Goal: Information Seeking & Learning: Learn about a topic

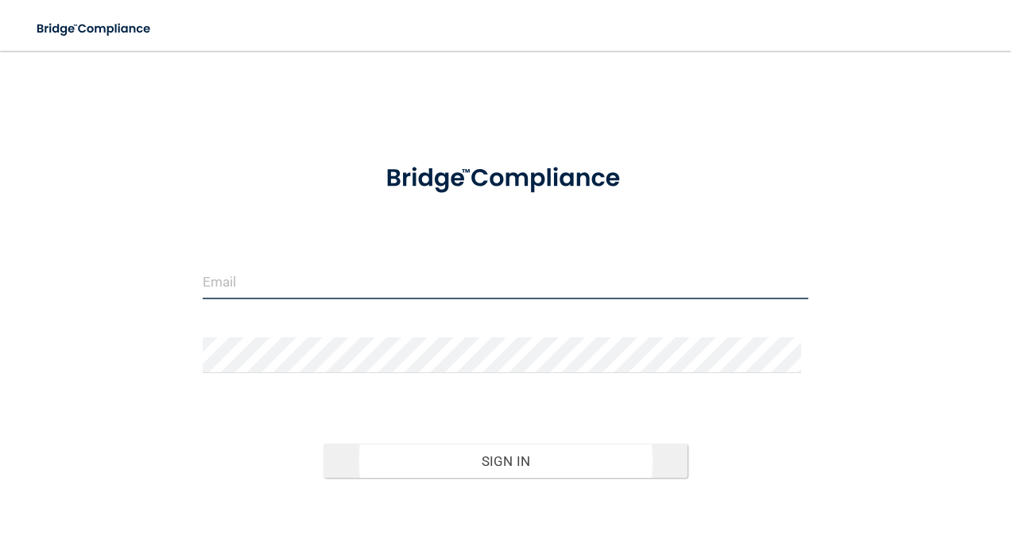
type input "[EMAIL_ADDRESS][DOMAIN_NAME]"
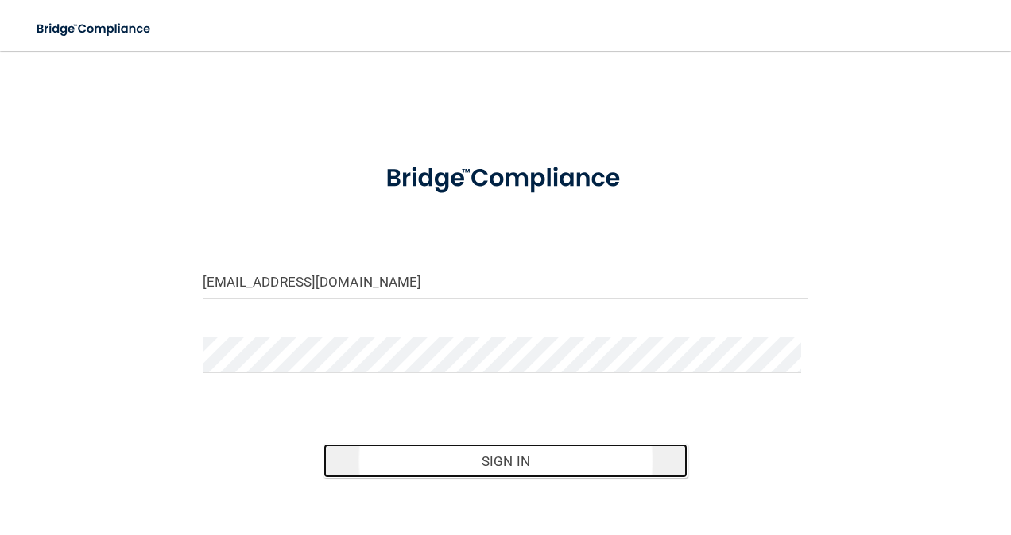
click at [488, 466] on button "Sign In" at bounding box center [505, 461] width 364 height 35
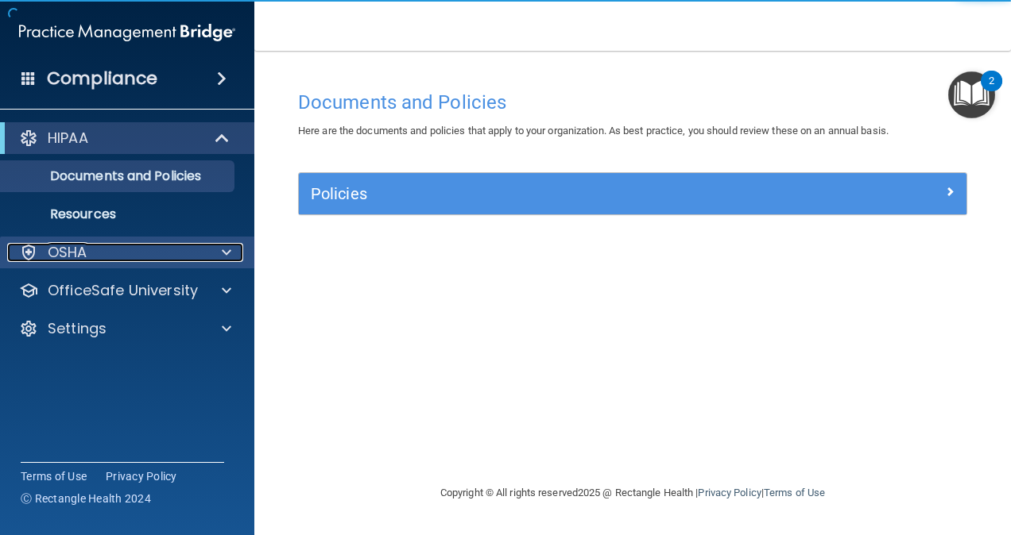
click at [148, 245] on div "OSHA" at bounding box center [105, 252] width 197 height 19
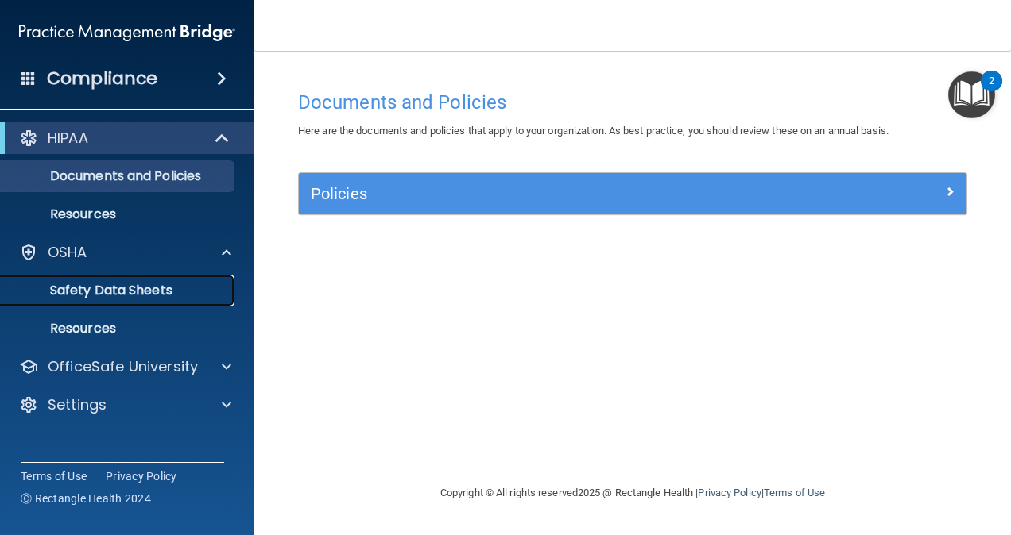
click at [122, 297] on p "Safety Data Sheets" at bounding box center [118, 291] width 217 height 16
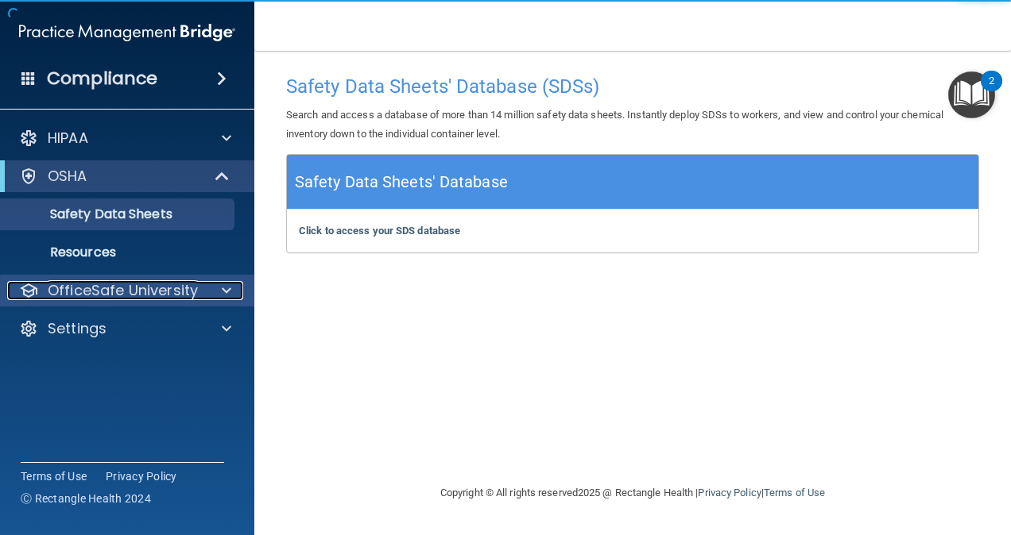
click at [105, 283] on p "OfficeSafe University" at bounding box center [123, 290] width 150 height 19
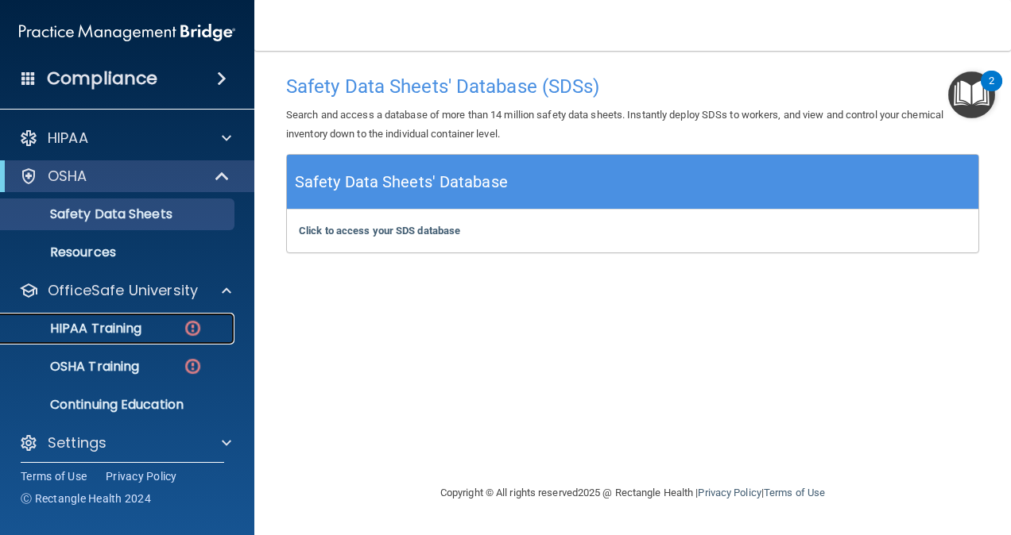
click at [102, 337] on p "HIPAA Training" at bounding box center [75, 329] width 131 height 16
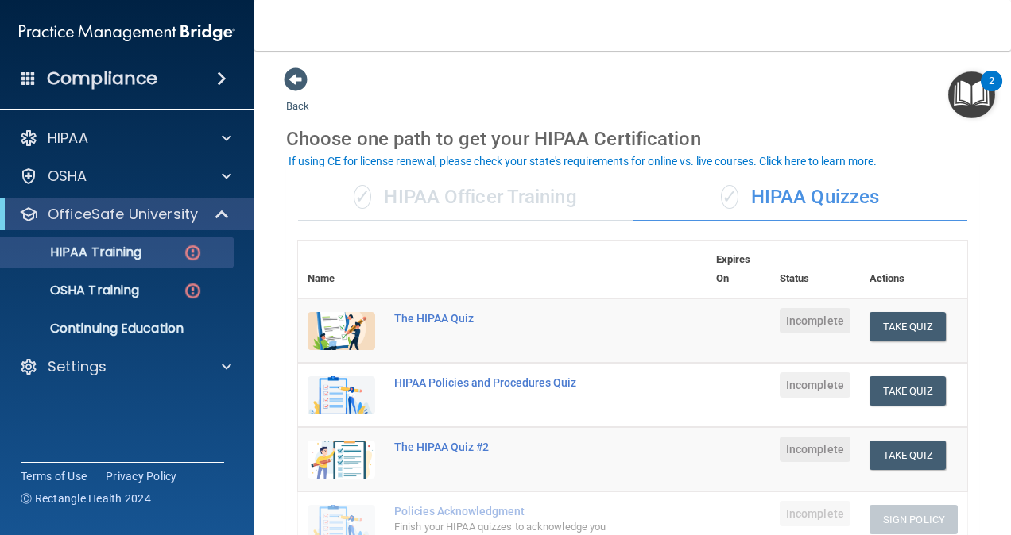
click at [493, 195] on div "✓ HIPAA Officer Training" at bounding box center [465, 198] width 334 height 48
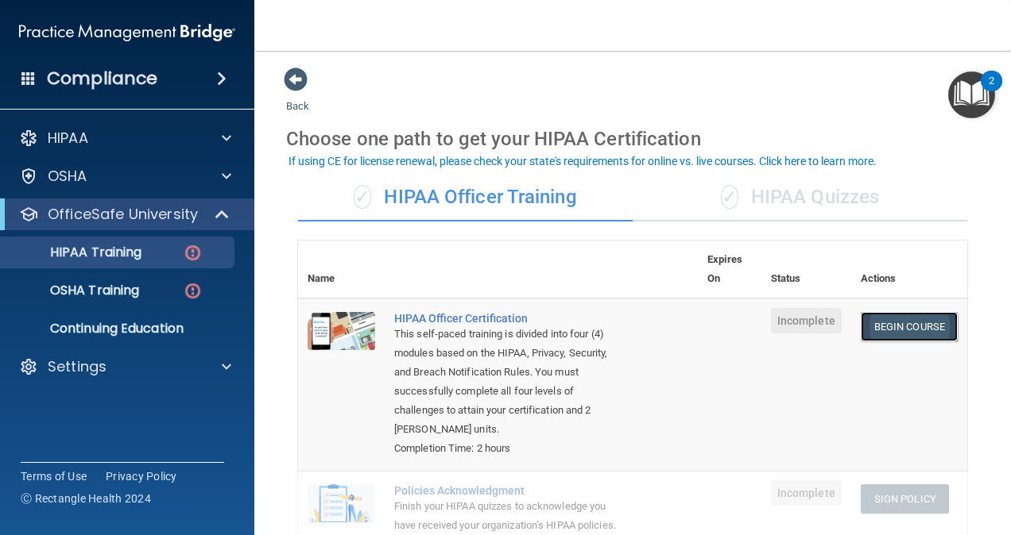
click at [877, 335] on link "Begin Course" at bounding box center [908, 326] width 97 height 29
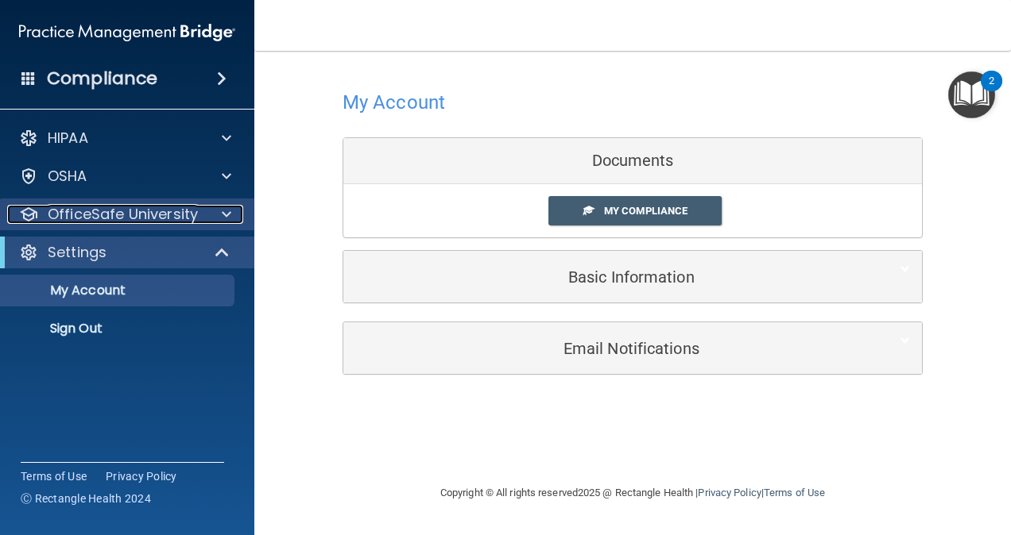
click at [148, 206] on p "OfficeSafe University" at bounding box center [123, 214] width 150 height 19
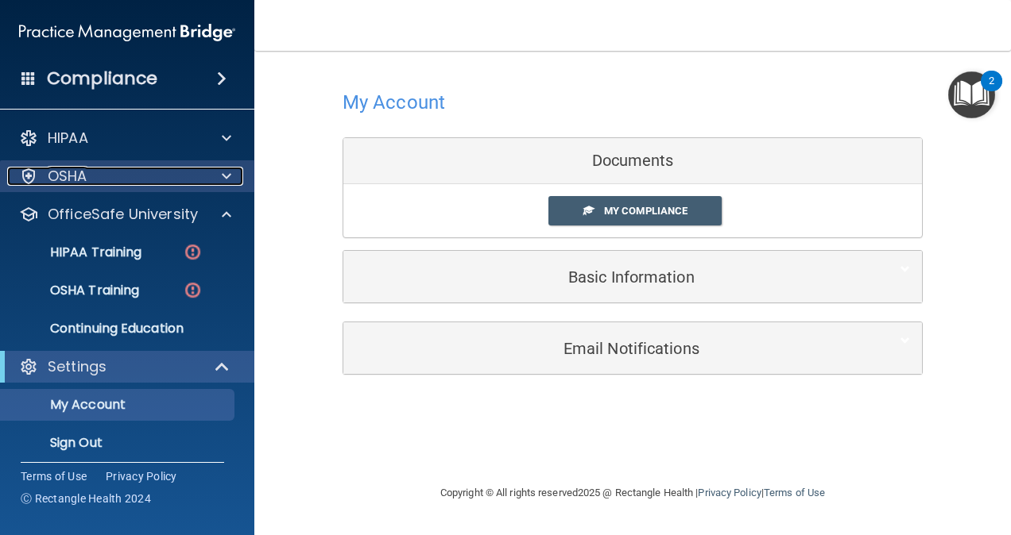
click at [187, 176] on div "OSHA" at bounding box center [105, 176] width 197 height 19
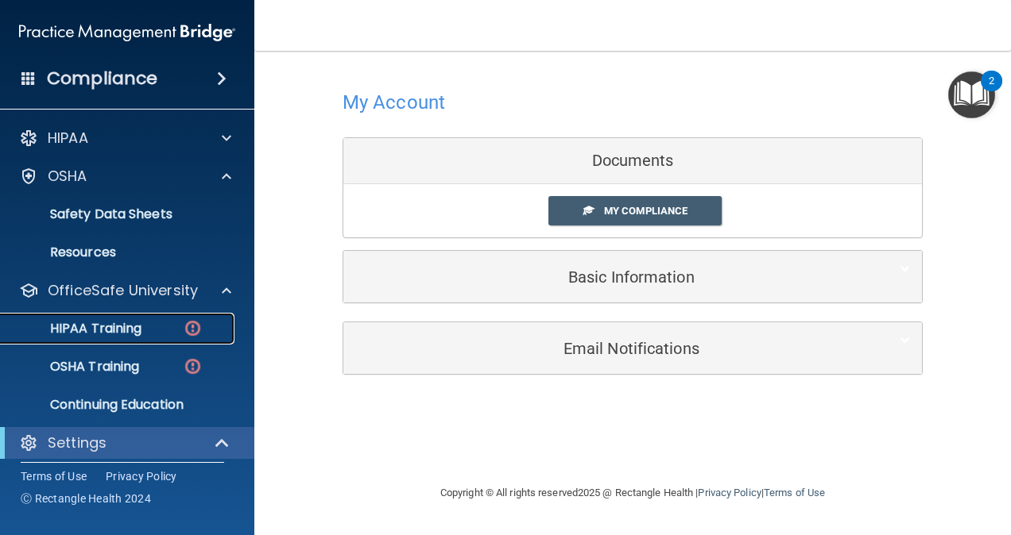
click at [154, 324] on div "HIPAA Training" at bounding box center [118, 329] width 217 height 16
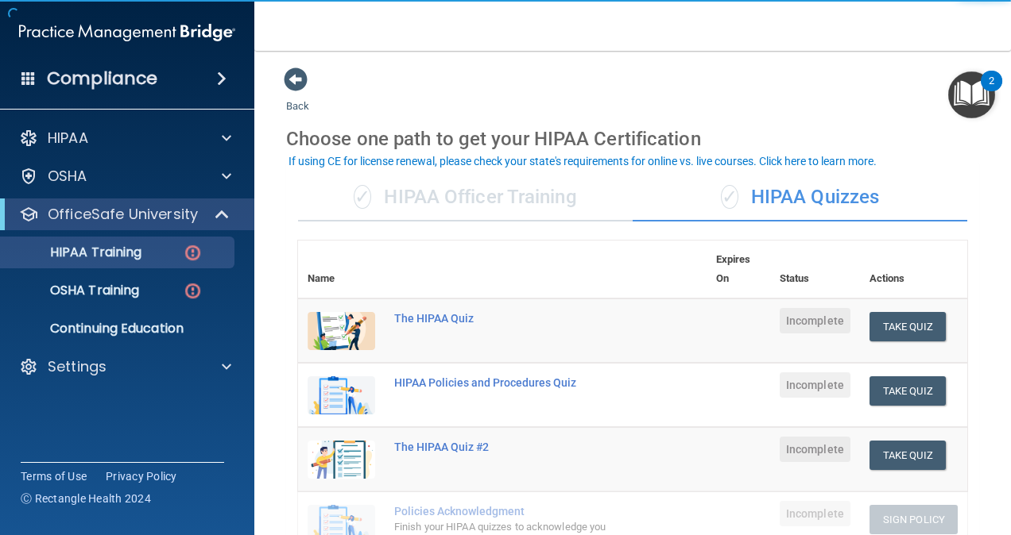
click at [531, 186] on div "✓ HIPAA Officer Training" at bounding box center [465, 198] width 334 height 48
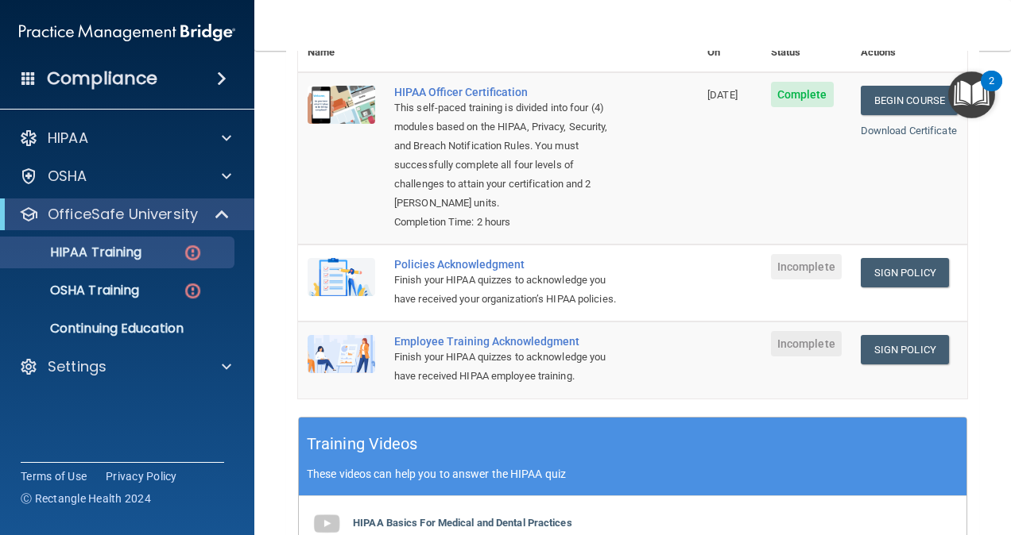
scroll to position [227, 0]
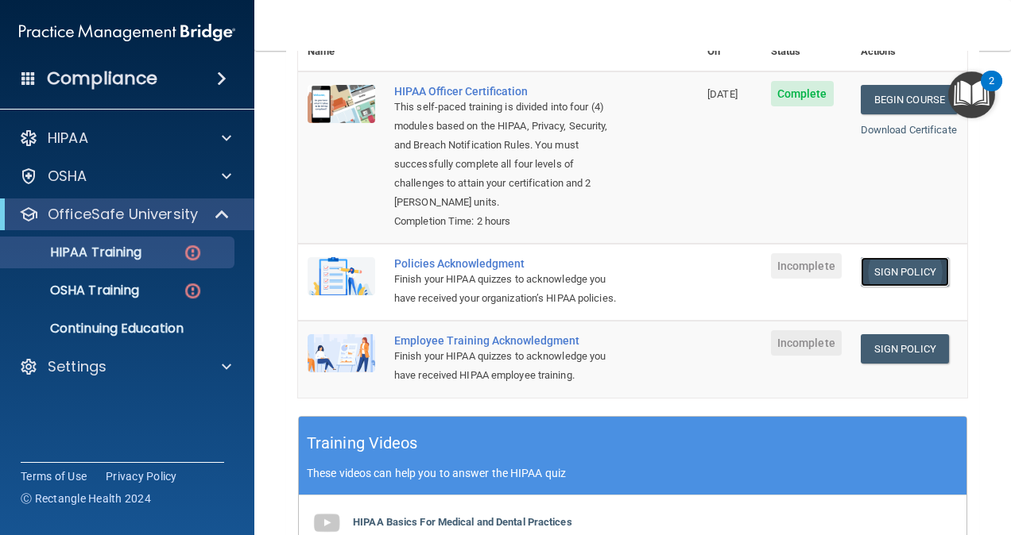
click at [869, 257] on link "Sign Policy" at bounding box center [904, 271] width 88 height 29
click at [915, 348] on link "Sign Policy" at bounding box center [904, 348] width 88 height 29
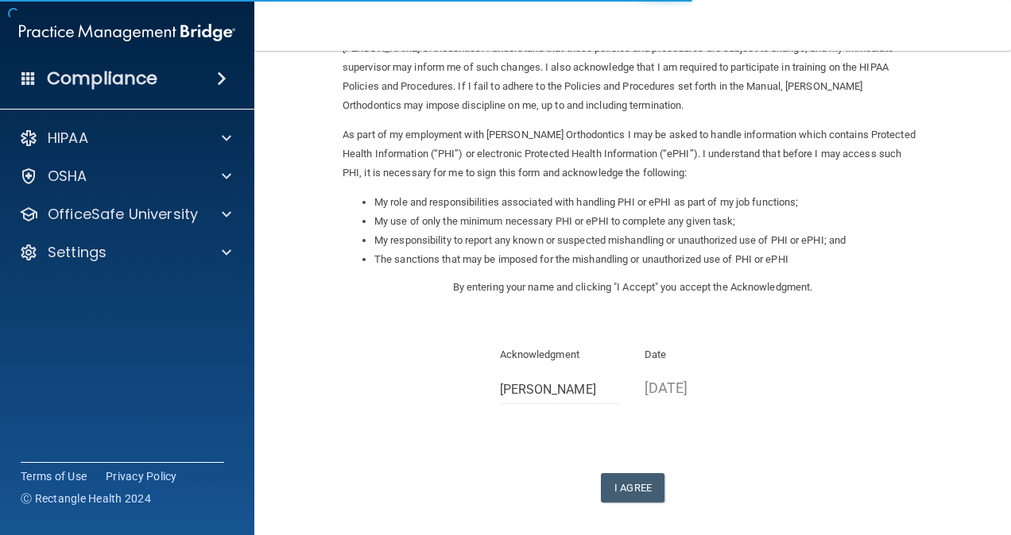
scroll to position [192, 0]
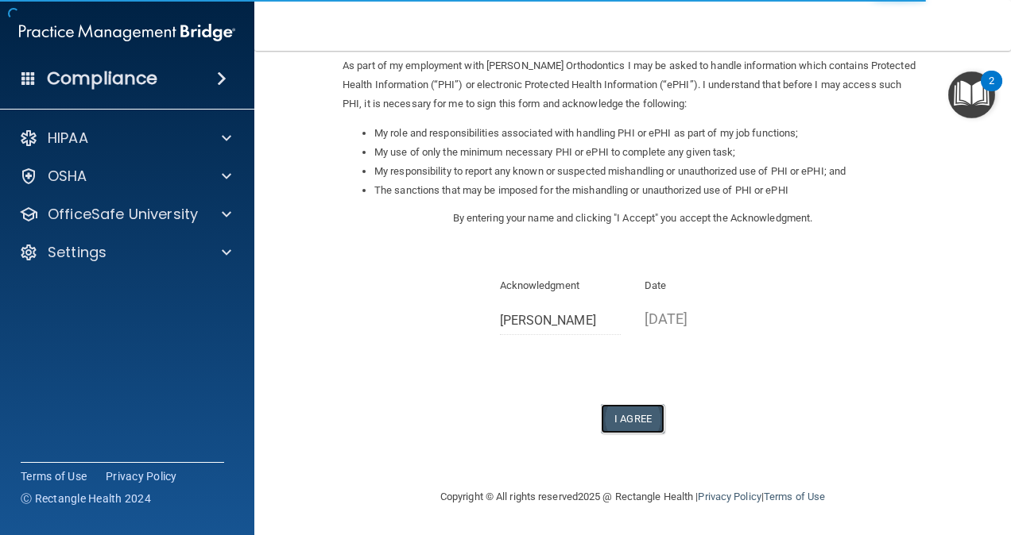
click at [614, 415] on button "I Agree" at bounding box center [633, 418] width 64 height 29
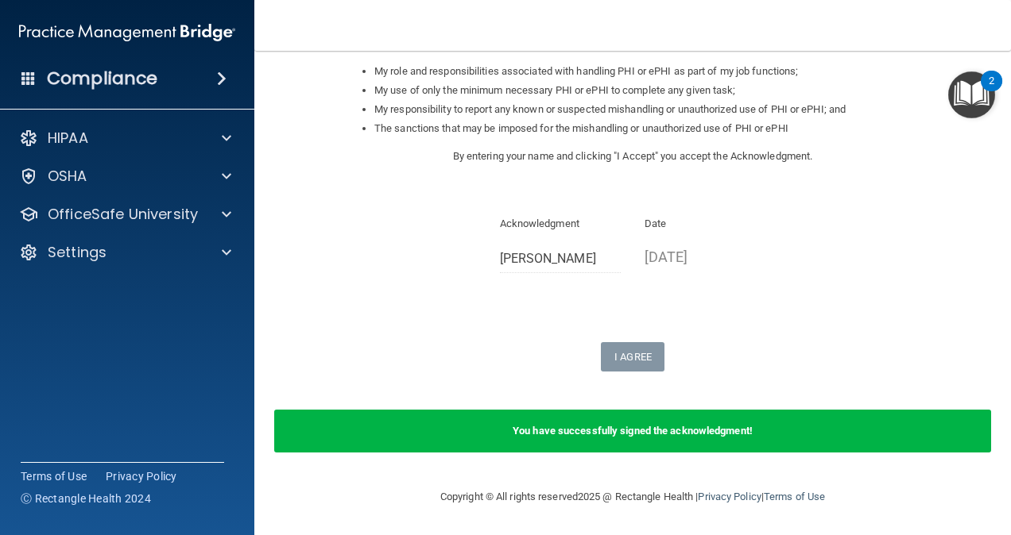
scroll to position [0, 0]
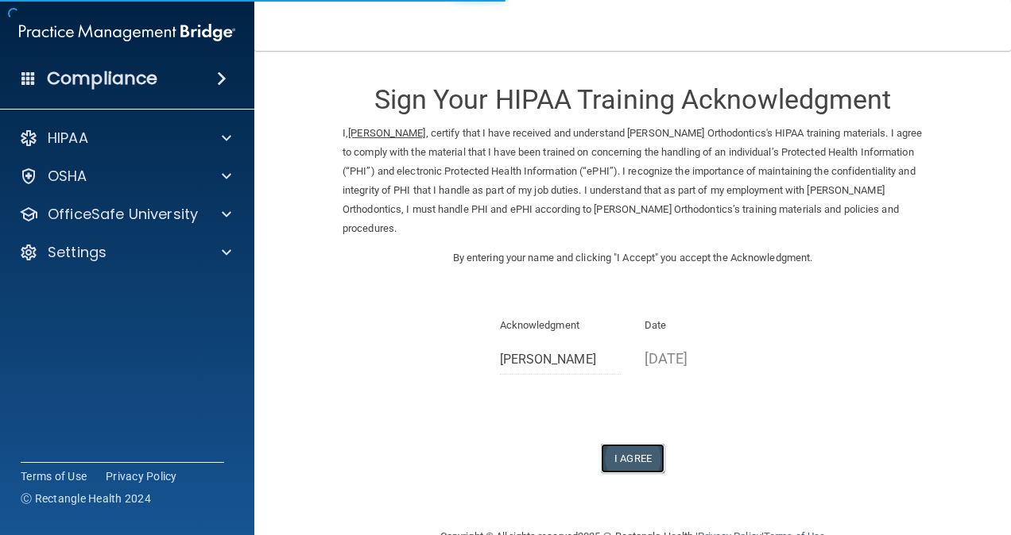
click at [629, 444] on button "I Agree" at bounding box center [633, 458] width 64 height 29
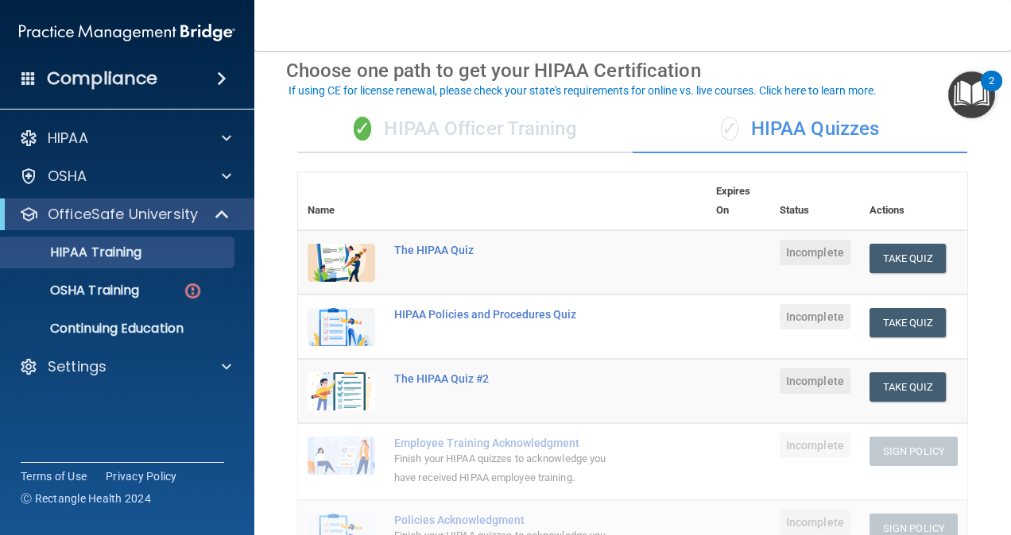
scroll to position [72, 0]
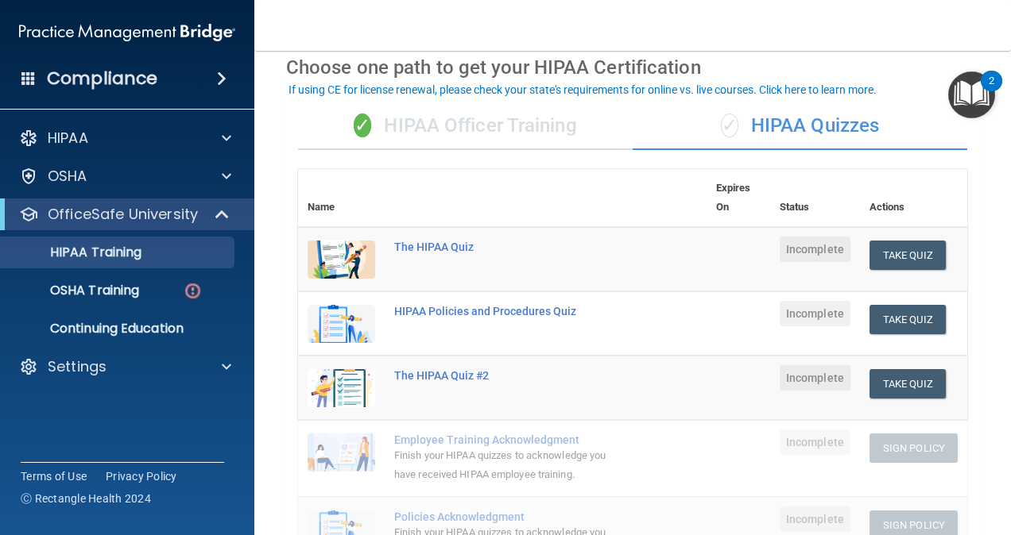
click at [501, 133] on div "✓ HIPAA Officer Training" at bounding box center [465, 126] width 334 height 48
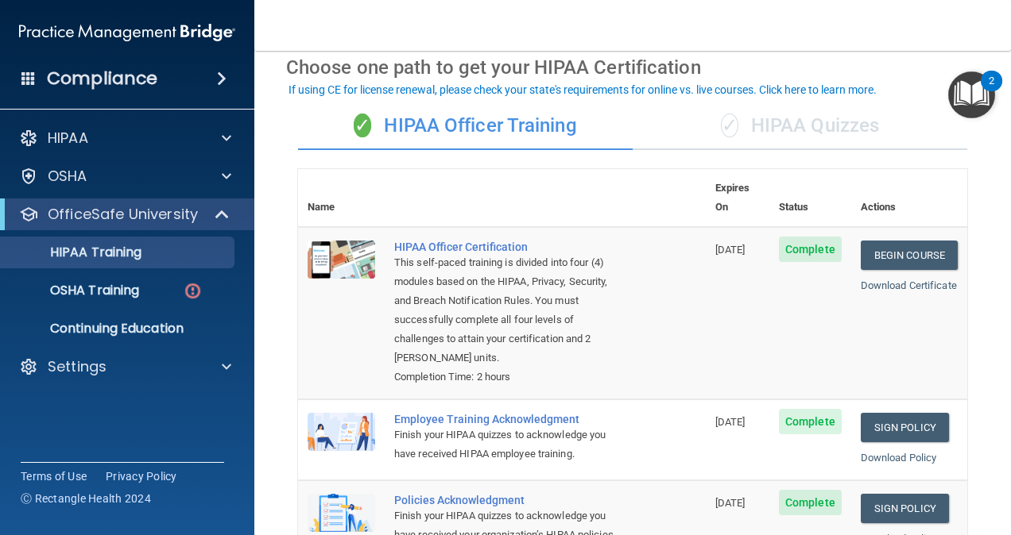
click at [798, 126] on div "✓ HIPAA Quizzes" at bounding box center [799, 126] width 334 height 48
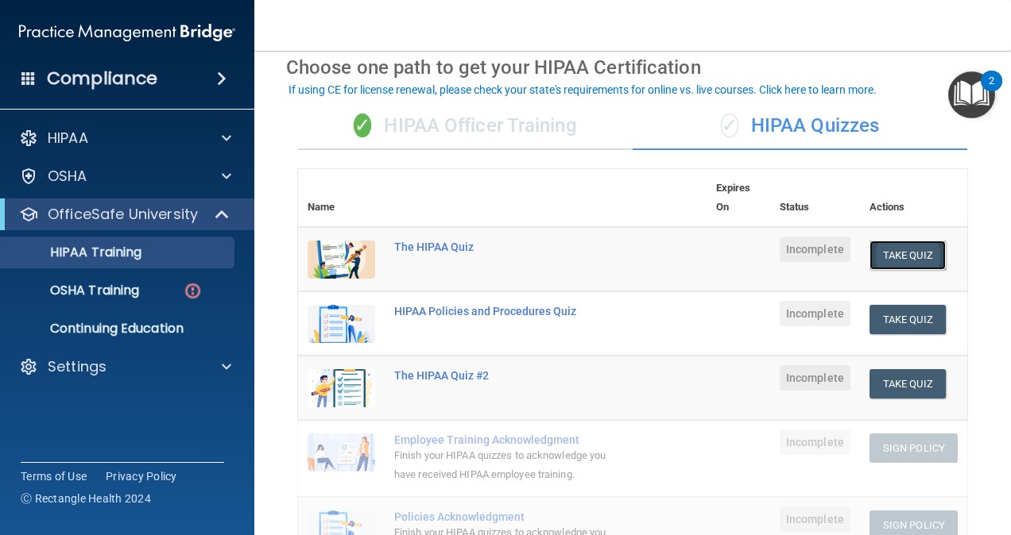
click at [920, 253] on button "Take Quiz" at bounding box center [907, 255] width 76 height 29
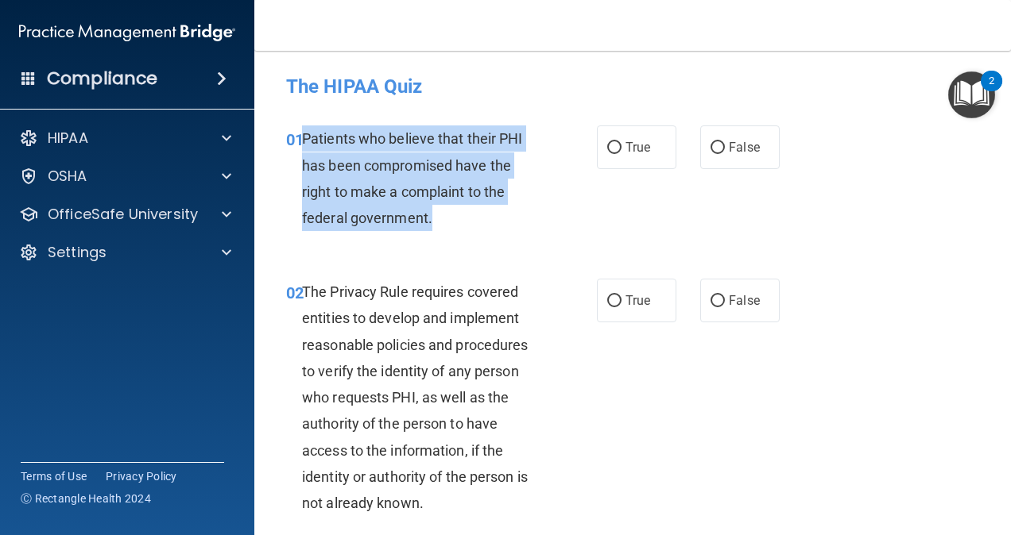
drag, startPoint x: 439, startPoint y: 218, endPoint x: 302, endPoint y: 149, distance: 153.1
click at [302, 149] on div "Patients who believe that their PHI has been compromised have the right to make…" at bounding box center [427, 179] width 251 height 106
copy span "Patients who believe that their PHI has been compromised have the right to make…"
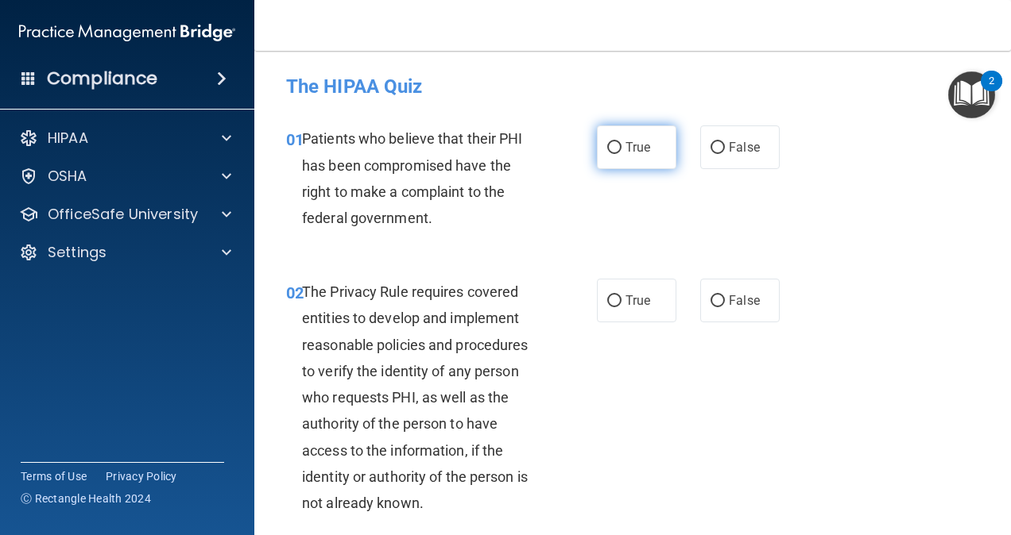
click at [629, 144] on span "True" at bounding box center [637, 147] width 25 height 15
click at [621, 144] on input "True" at bounding box center [614, 148] width 14 height 12
radio input "true"
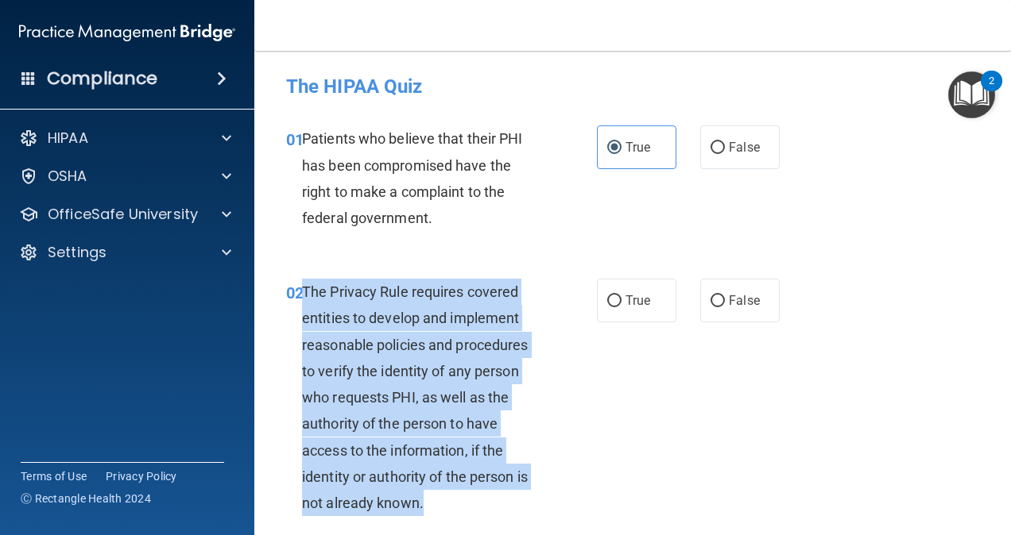
drag, startPoint x: 302, startPoint y: 288, endPoint x: 434, endPoint y: 498, distance: 248.4
click at [434, 498] on div "The Privacy Rule requires covered entities to develop and implement reasonable …" at bounding box center [427, 398] width 251 height 238
copy span "The Privacy Rule requires covered entities to develop and implement reasonable …"
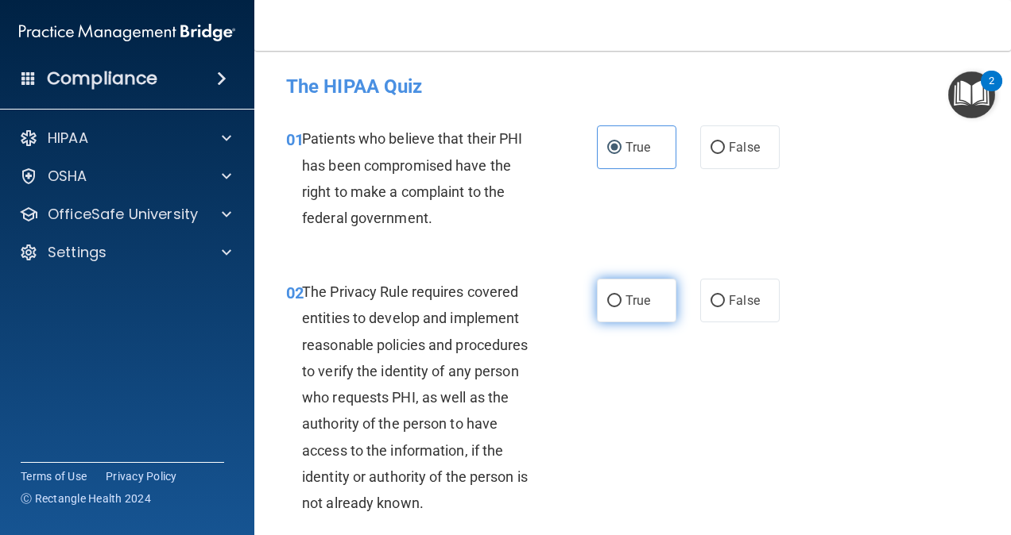
click at [632, 285] on label "True" at bounding box center [636, 301] width 79 height 44
click at [621, 296] on input "True" at bounding box center [614, 302] width 14 height 12
radio input "true"
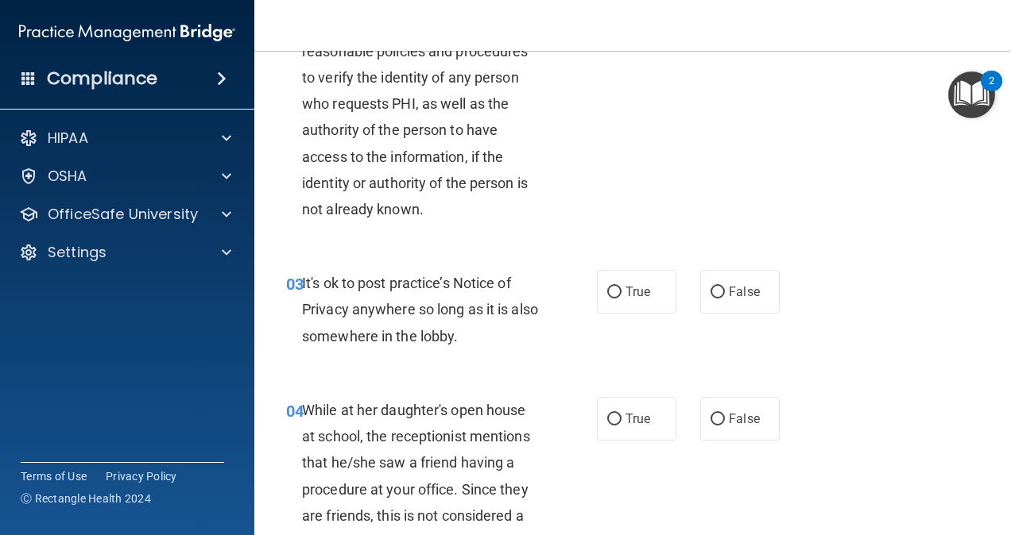
scroll to position [295, 0]
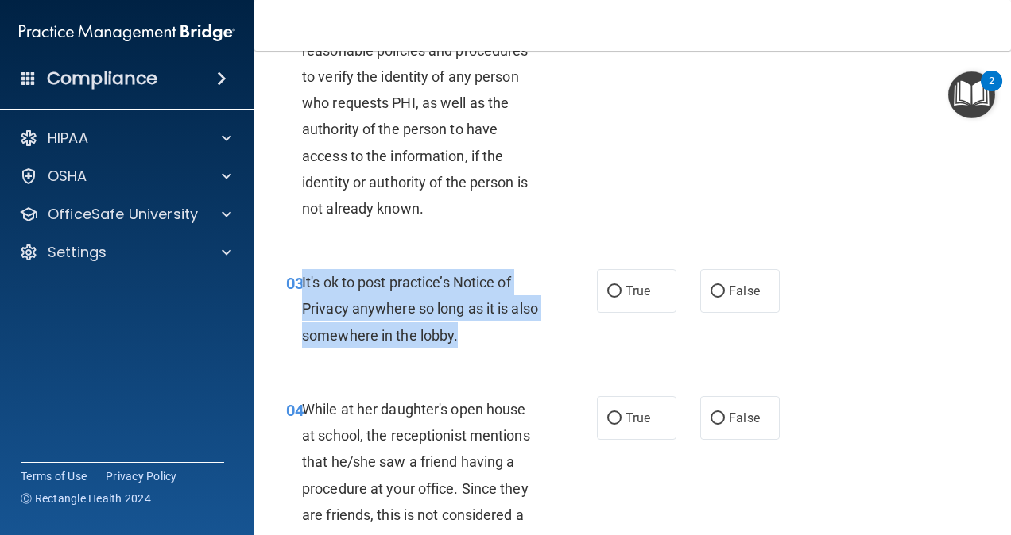
drag, startPoint x: 300, startPoint y: 275, endPoint x: 494, endPoint y: 336, distance: 203.3
click at [494, 336] on div "03 It's ok to post practice’s Notice of Privacy anywhere so long as it is also …" at bounding box center [441, 312] width 358 height 87
copy div "It's ok to post practice’s Notice of Privacy anywhere so long as it is also som…"
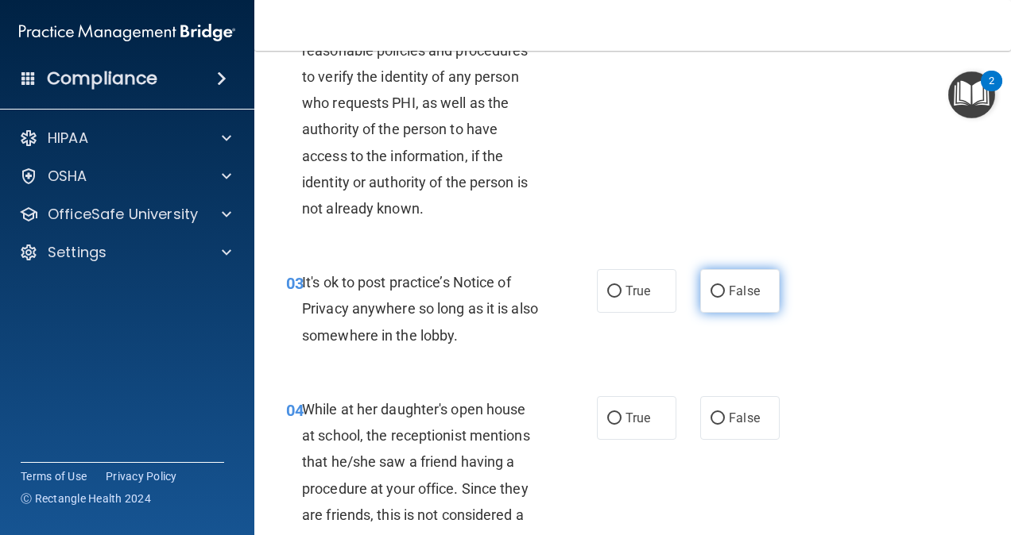
click at [721, 280] on label "False" at bounding box center [739, 291] width 79 height 44
click at [721, 286] on input "False" at bounding box center [717, 292] width 14 height 12
radio input "true"
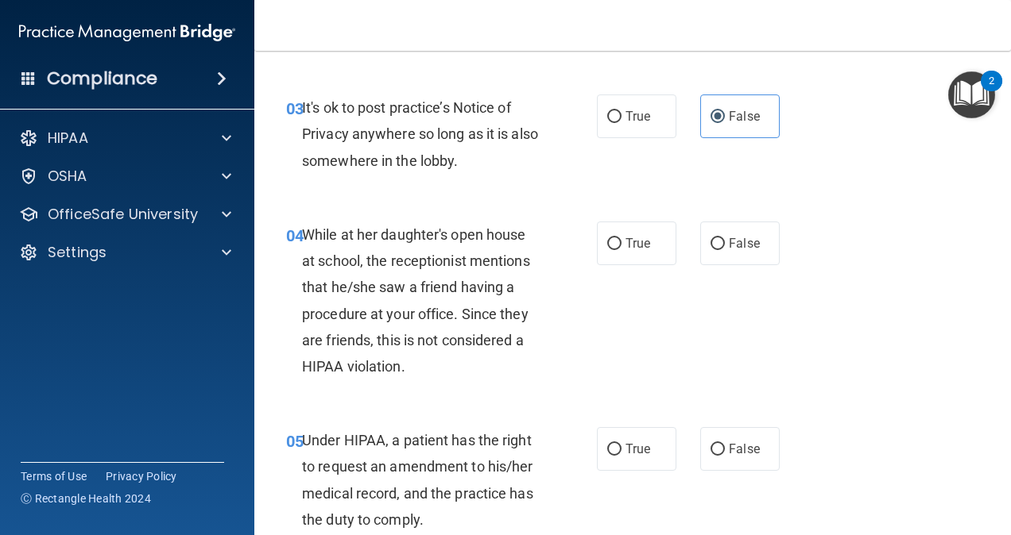
scroll to position [501, 0]
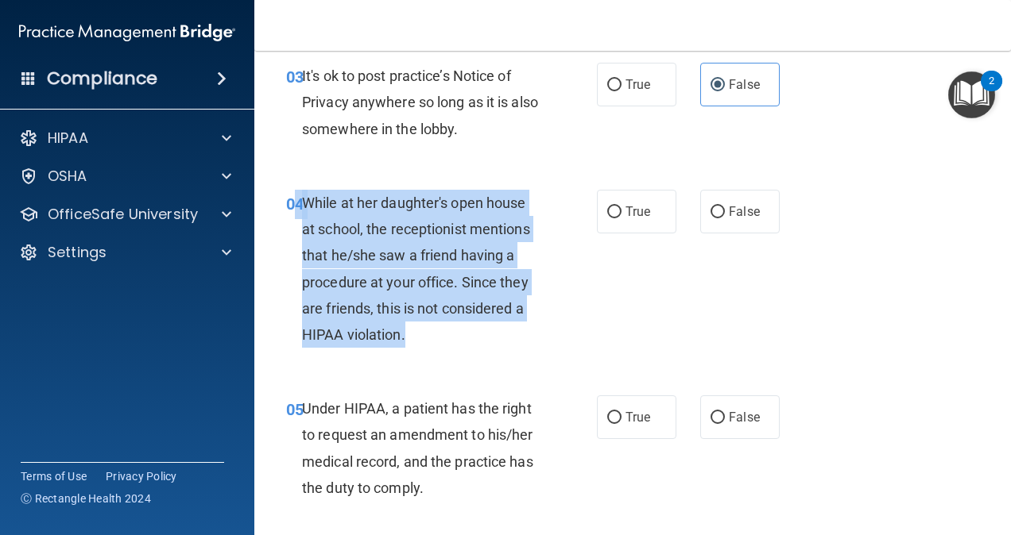
drag, startPoint x: 297, startPoint y: 196, endPoint x: 419, endPoint y: 330, distance: 181.1
click at [419, 330] on div "04 While at her daughter's open house at school, the receptionist mentions that…" at bounding box center [441, 273] width 358 height 166
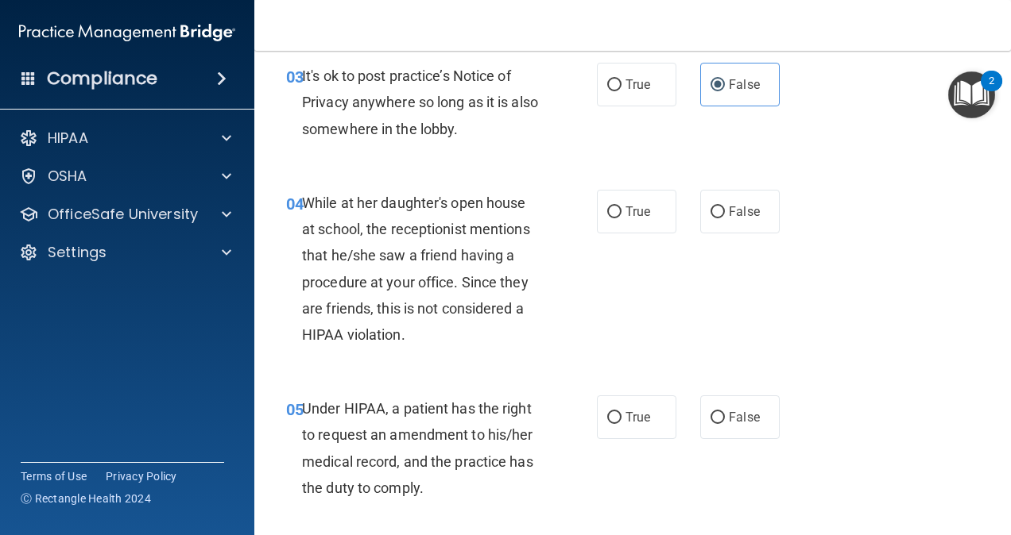
drag, startPoint x: 419, startPoint y: 330, endPoint x: 467, endPoint y: 373, distance: 64.7
click at [467, 373] on div "04 While at her daughter's open house at school, the receptionist mentions that…" at bounding box center [632, 273] width 717 height 206
click at [721, 225] on label "False" at bounding box center [739, 212] width 79 height 44
click at [721, 218] on input "False" at bounding box center [717, 213] width 14 height 12
radio input "true"
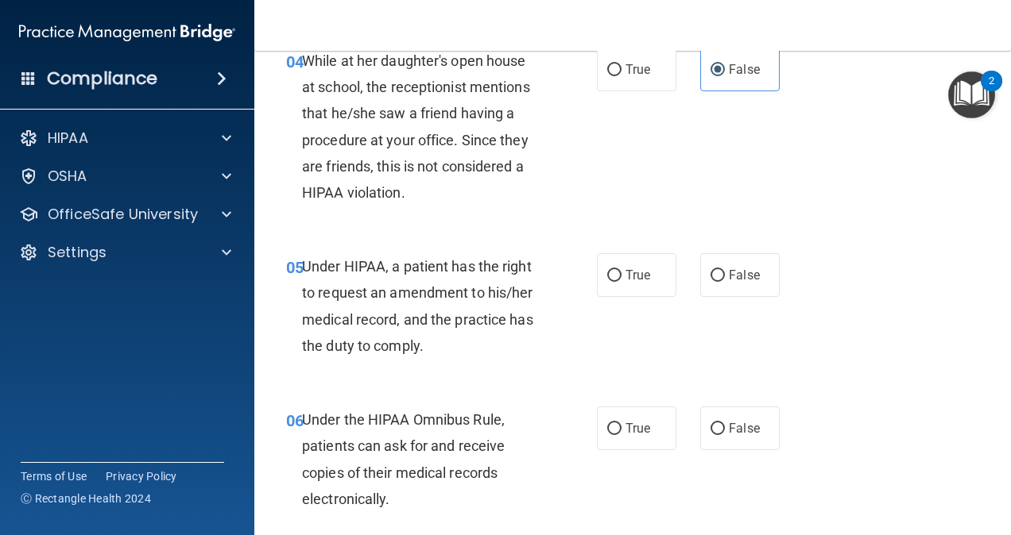
scroll to position [644, 0]
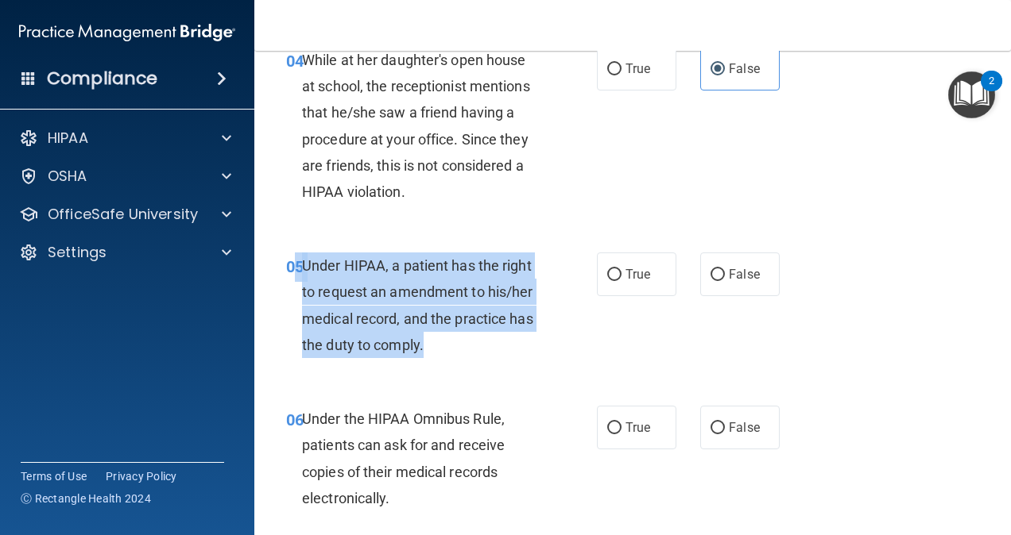
drag, startPoint x: 454, startPoint y: 349, endPoint x: 299, endPoint y: 266, distance: 175.6
click at [299, 266] on div "05 Under HIPAA, a patient has the right to request an amendment to his/her medi…" at bounding box center [441, 310] width 358 height 114
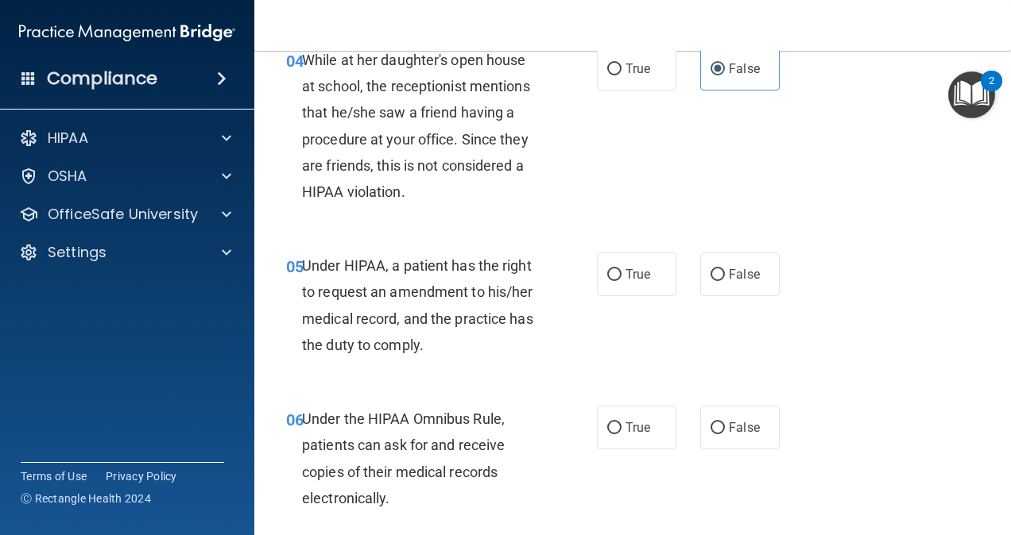
drag, startPoint x: 299, startPoint y: 266, endPoint x: 286, endPoint y: 289, distance: 26.3
click at [286, 289] on div "05 Under HIPAA, a patient has the right to request an amendment to his/her medi…" at bounding box center [441, 310] width 358 height 114
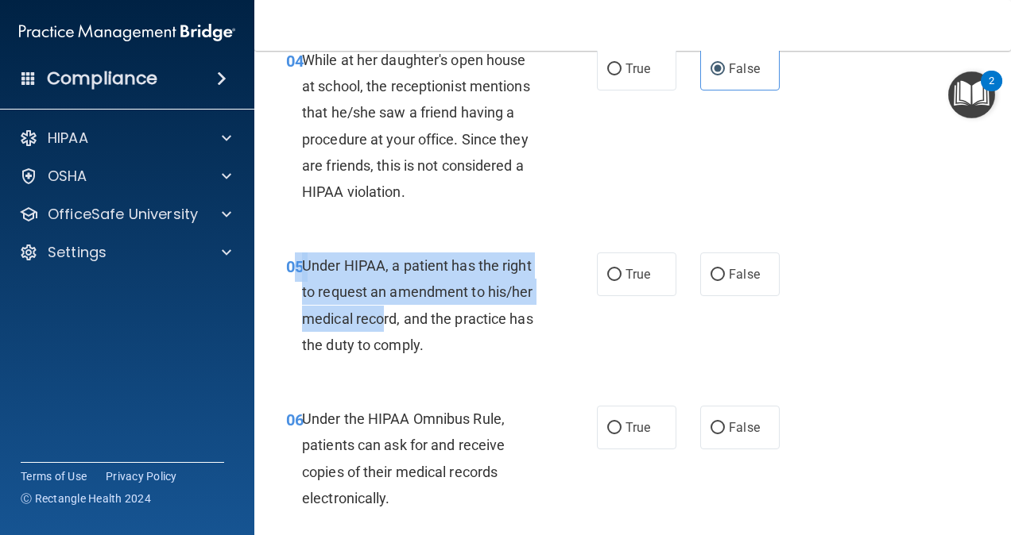
drag, startPoint x: 298, startPoint y: 265, endPoint x: 384, endPoint y: 319, distance: 101.0
click at [384, 319] on div "05 Under HIPAA, a patient has the right to request an amendment to his/her medi…" at bounding box center [441, 310] width 358 height 114
click at [384, 319] on span "Under HIPAA, a patient has the right to request an amendment to his/her medical…" at bounding box center [417, 305] width 231 height 96
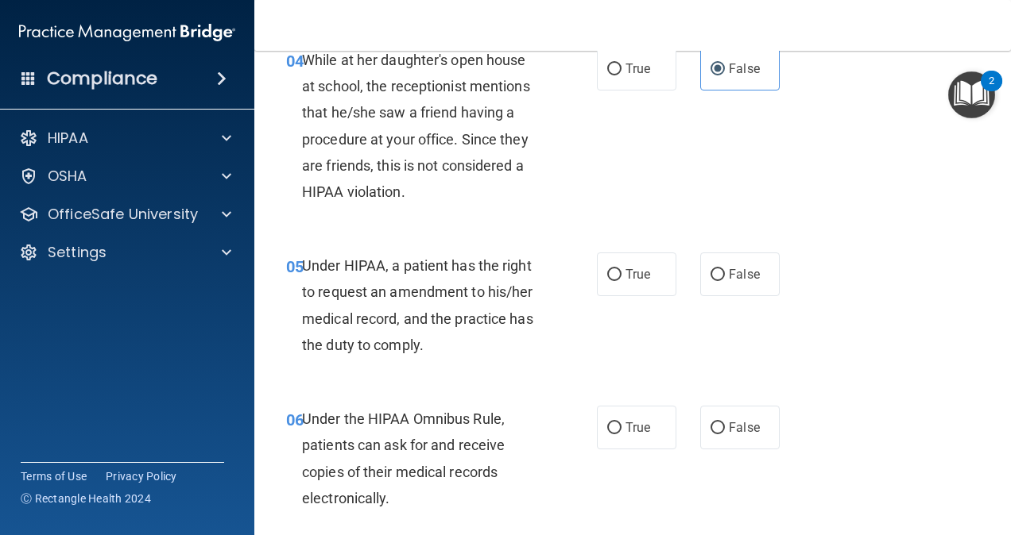
click at [428, 331] on div "Under HIPAA, a patient has the right to request an amendment to his/her medical…" at bounding box center [427, 306] width 251 height 106
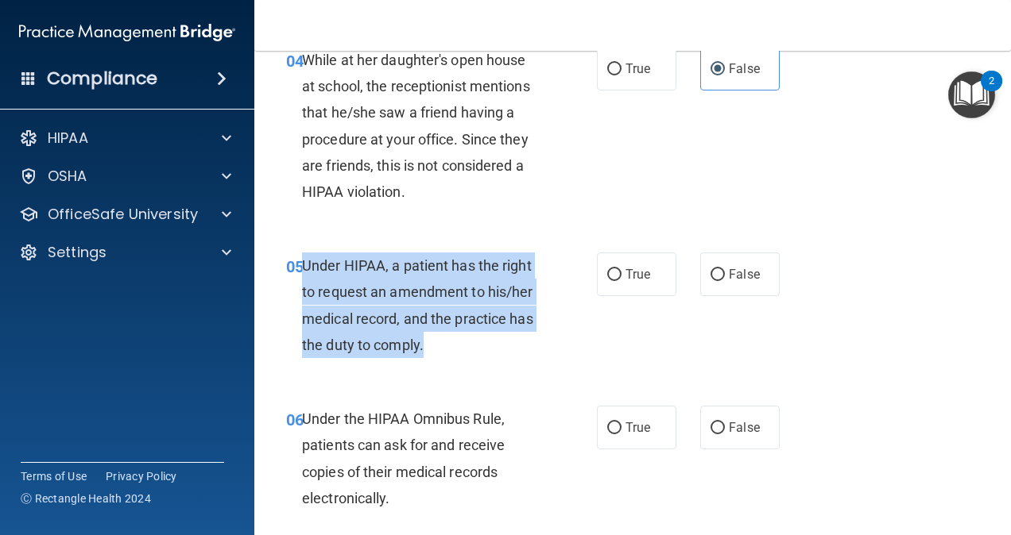
drag, startPoint x: 432, startPoint y: 341, endPoint x: 305, endPoint y: 259, distance: 151.2
click at [305, 259] on div "Under HIPAA, a patient has the right to request an amendment to his/her medical…" at bounding box center [427, 306] width 251 height 106
copy span "Under HIPAA, a patient has the right to request an amendment to his/her medical…"
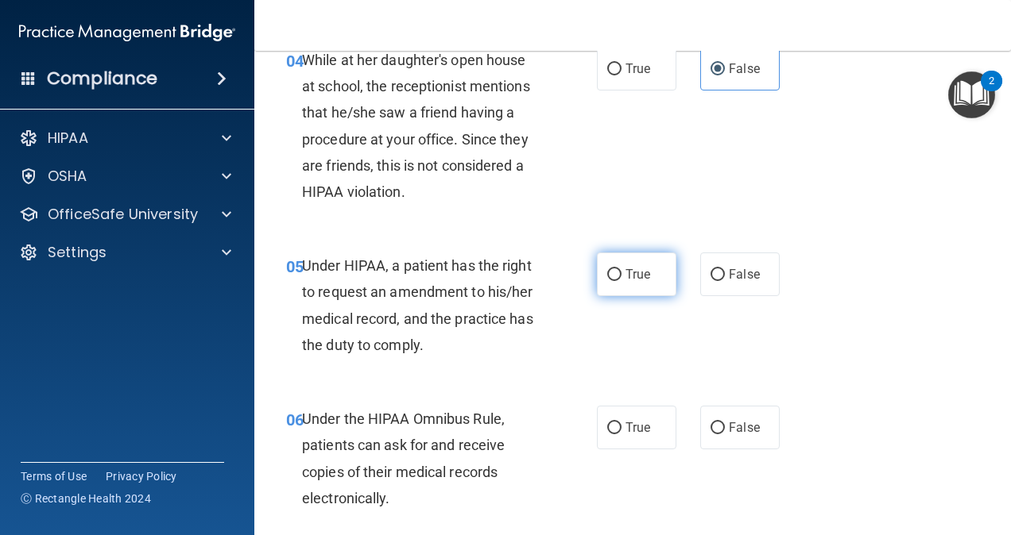
click at [625, 269] on span "True" at bounding box center [637, 274] width 25 height 15
click at [619, 269] on input "True" at bounding box center [614, 275] width 14 height 12
radio input "true"
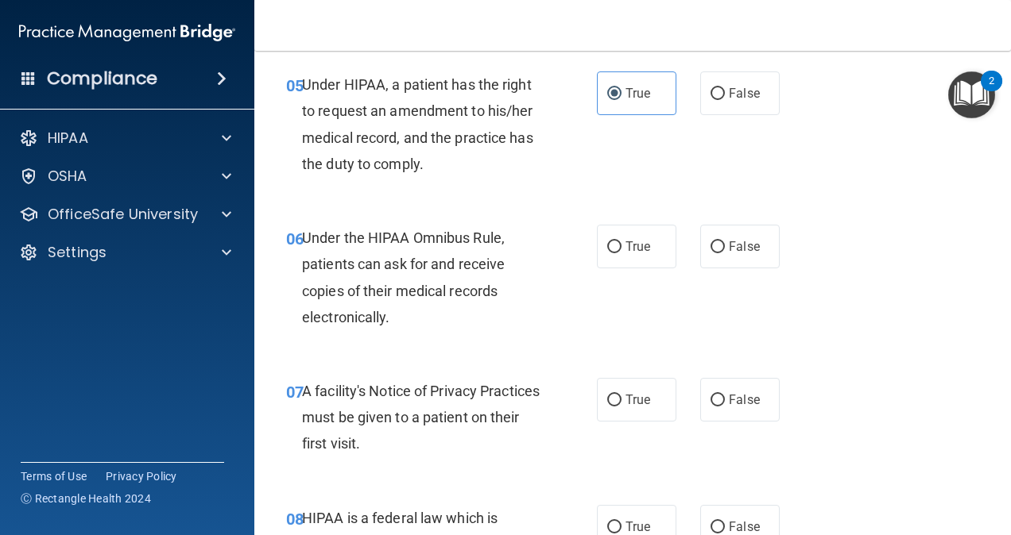
scroll to position [858, 0]
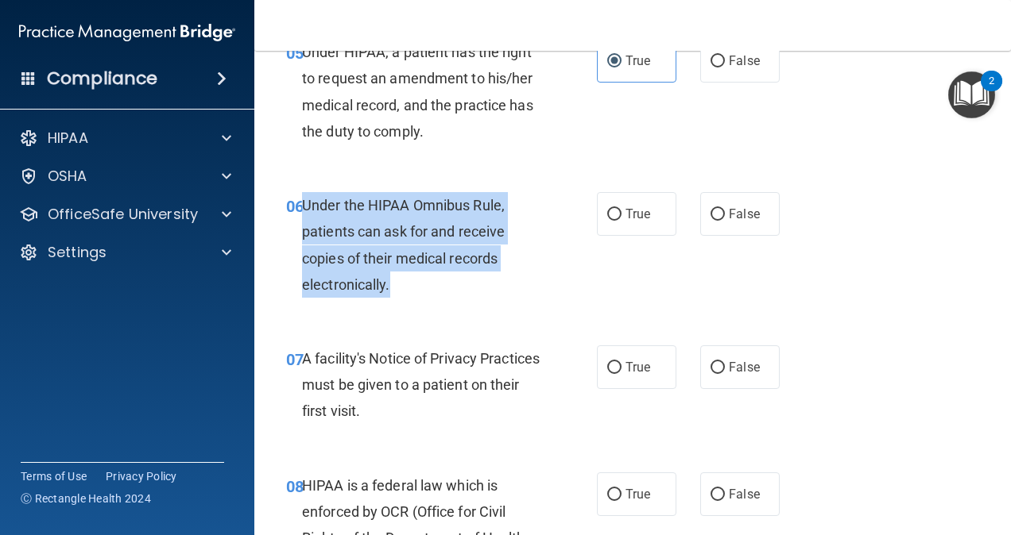
drag, startPoint x: 404, startPoint y: 286, endPoint x: 303, endPoint y: 200, distance: 133.1
click at [303, 200] on div "Under the HIPAA Omnibus Rule, patients can ask for and receive copies of their …" at bounding box center [427, 245] width 251 height 106
copy span "Under the HIPAA Omnibus Rule, patients can ask for and receive copies of their …"
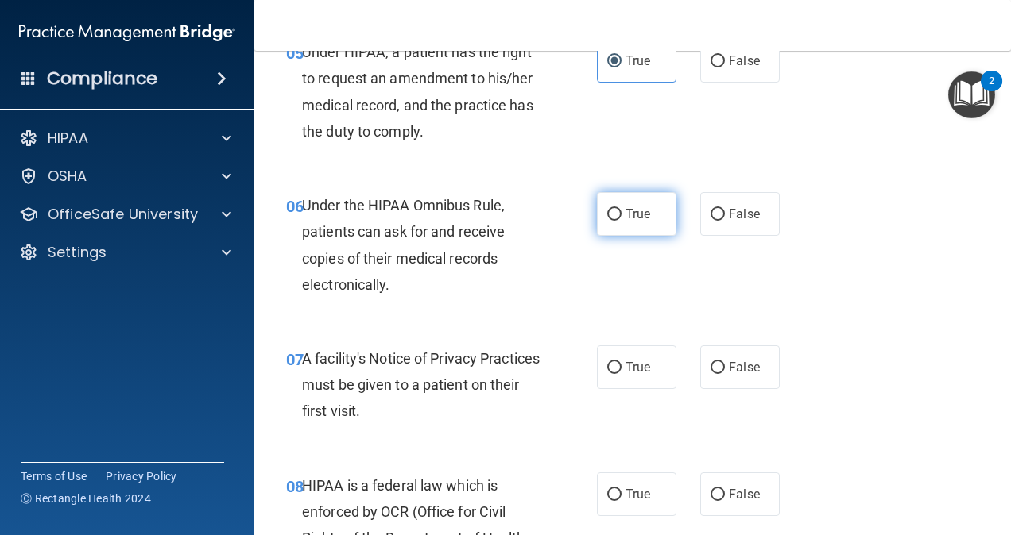
click at [625, 216] on span "True" at bounding box center [637, 214] width 25 height 15
click at [621, 216] on input "True" at bounding box center [614, 215] width 14 height 12
radio input "true"
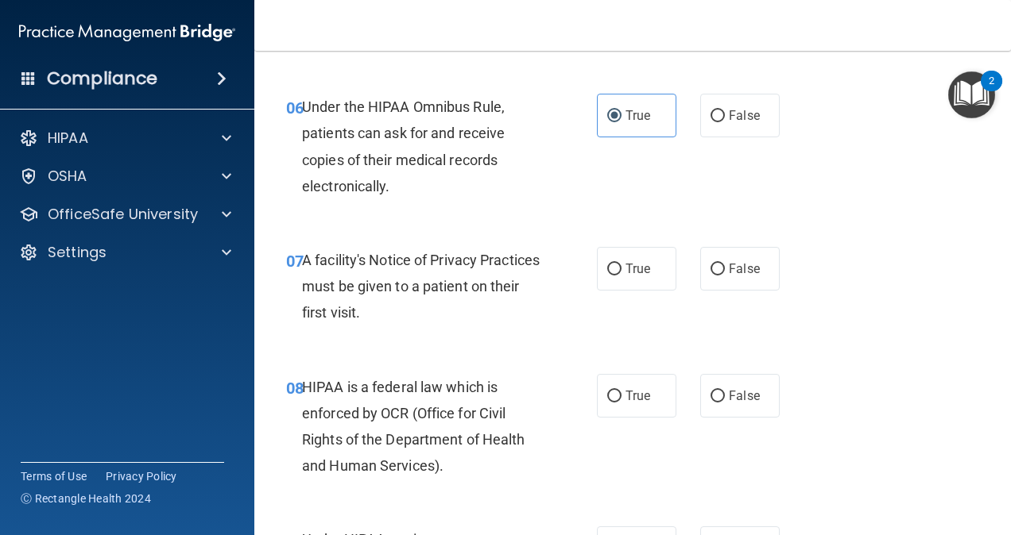
scroll to position [960, 0]
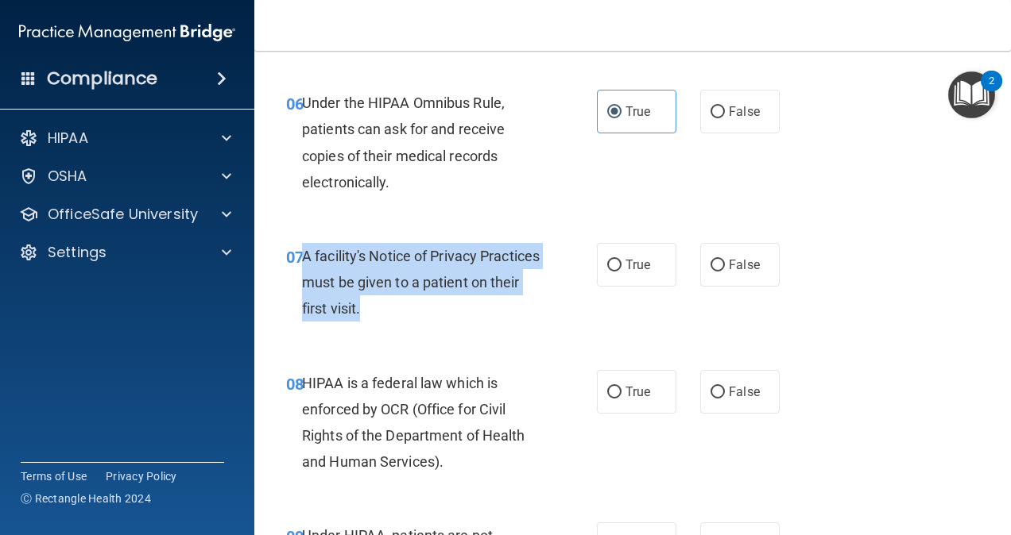
drag, startPoint x: 440, startPoint y: 303, endPoint x: 303, endPoint y: 254, distance: 145.3
click at [303, 254] on div "A facility's Notice of Privacy Practices must be given to a patient on their fi…" at bounding box center [427, 282] width 251 height 79
copy span "A facility's Notice of Privacy Practices must be given to a patient on their fi…"
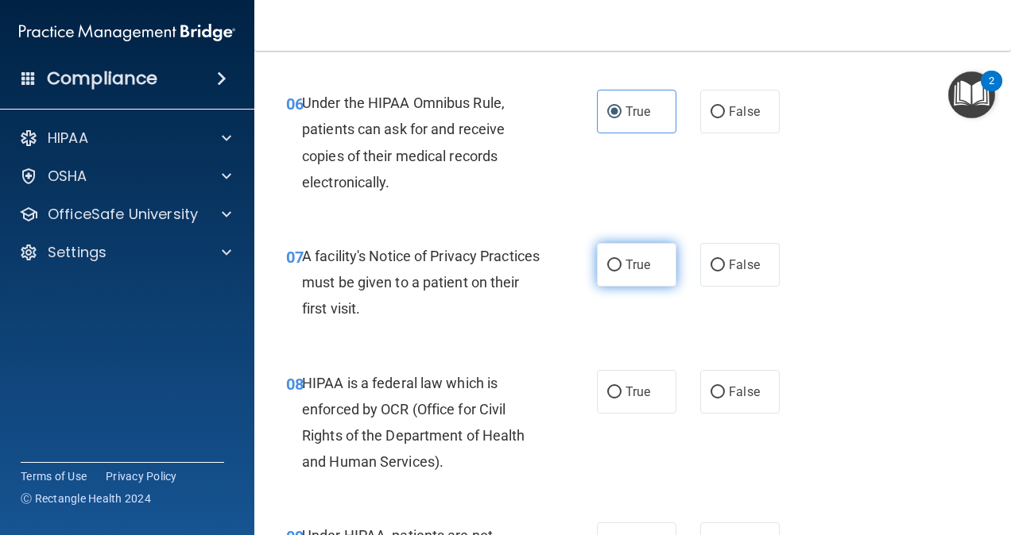
click at [632, 266] on span "True" at bounding box center [637, 264] width 25 height 15
click at [621, 266] on input "True" at bounding box center [614, 266] width 14 height 12
radio input "true"
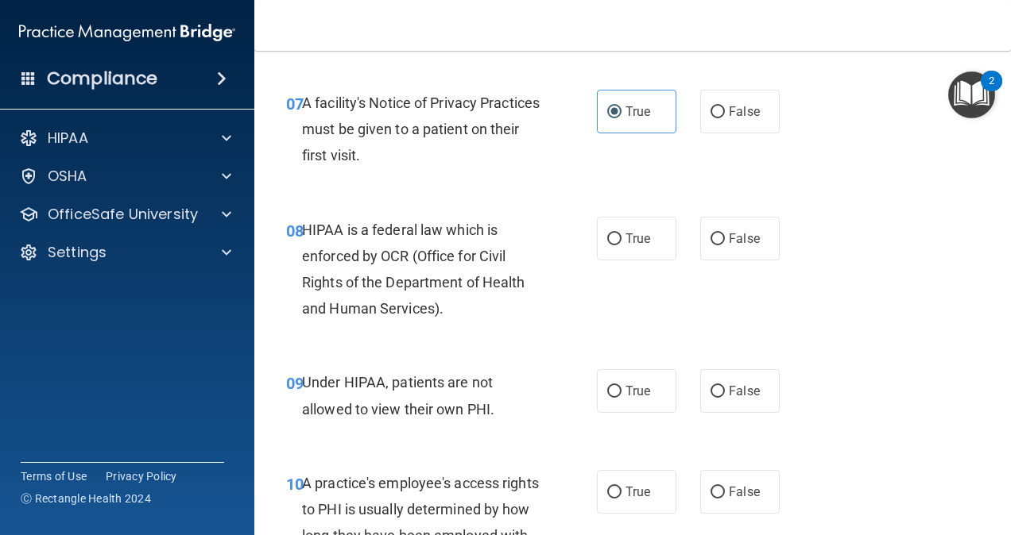
scroll to position [1123, 0]
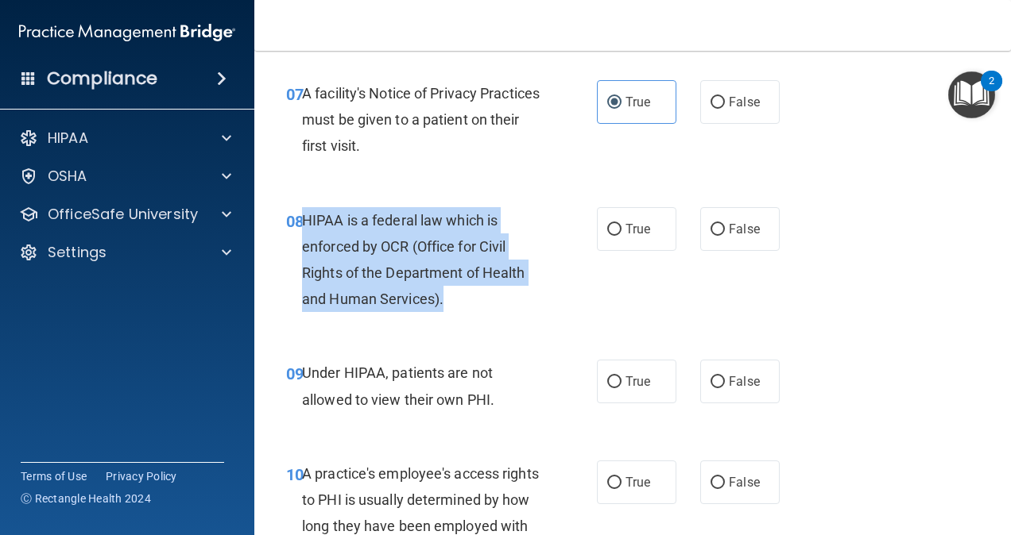
drag, startPoint x: 455, startPoint y: 297, endPoint x: 303, endPoint y: 221, distance: 170.5
click at [303, 221] on div "HIPAA is a federal law which is enforced by OCR (Office for Civil Rights of the…" at bounding box center [427, 260] width 251 height 106
copy span "HIPAA is a federal law which is enforced by OCR (Office for Civil Rights of the…"
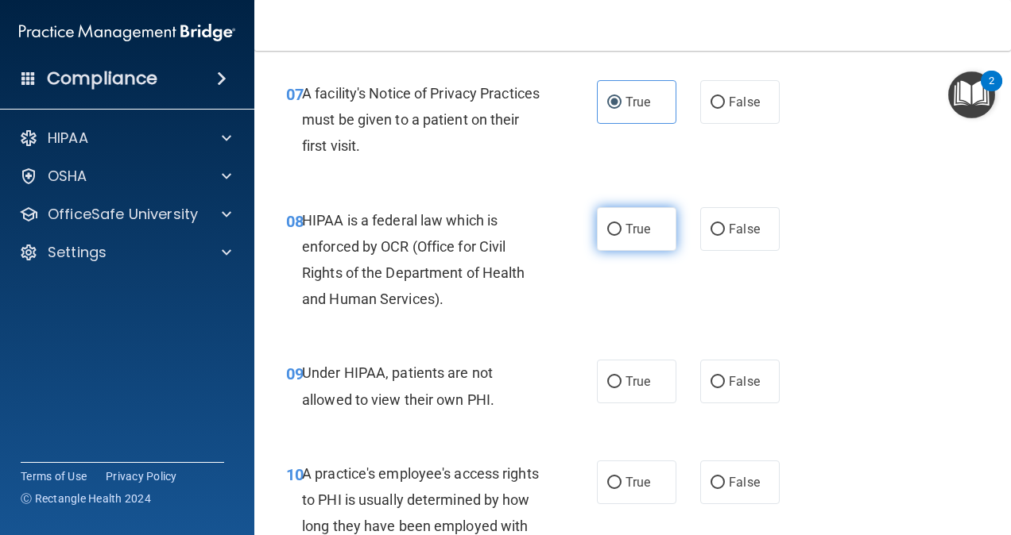
click at [645, 243] on label "True" at bounding box center [636, 229] width 79 height 44
click at [621, 236] on input "True" at bounding box center [614, 230] width 14 height 12
radio input "true"
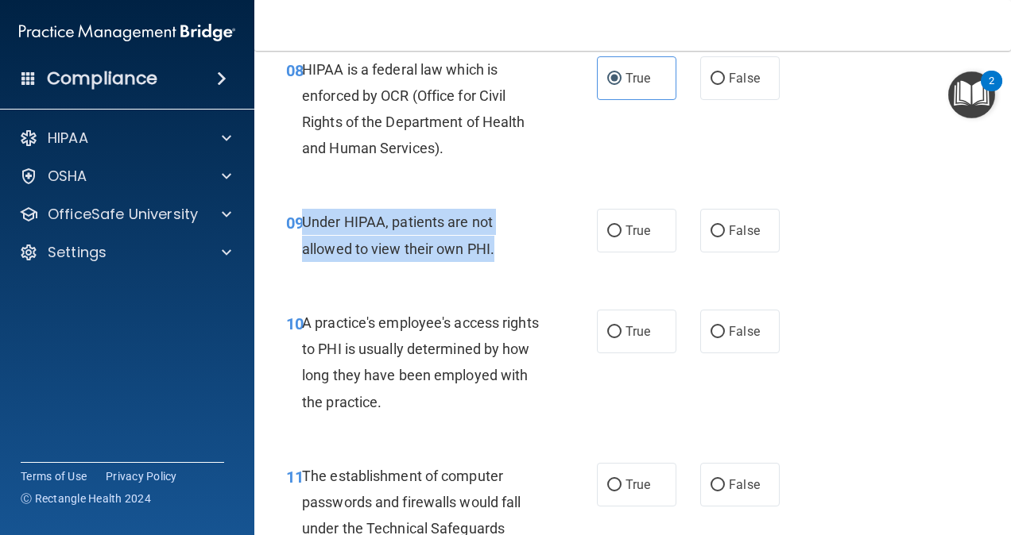
drag, startPoint x: 499, startPoint y: 248, endPoint x: 302, endPoint y: 221, distance: 198.9
click at [302, 221] on div "Under HIPAA, patients are not allowed to view their own PHI." at bounding box center [427, 235] width 251 height 52
copy span "Under HIPAA, patients are not allowed to view their own PHI."
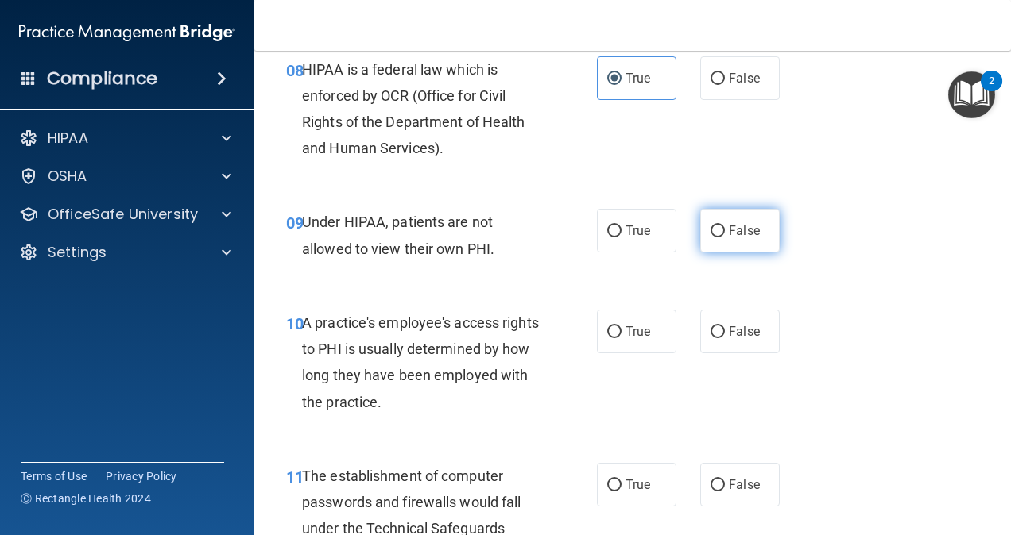
click at [729, 227] on span "False" at bounding box center [744, 230] width 31 height 15
click at [721, 227] on input "False" at bounding box center [717, 232] width 14 height 12
radio input "true"
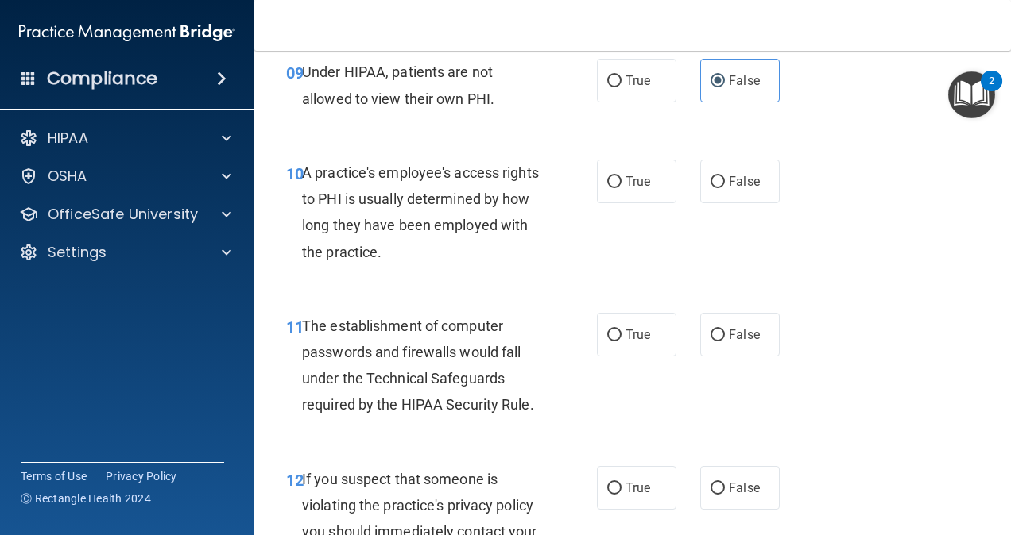
scroll to position [1425, 0]
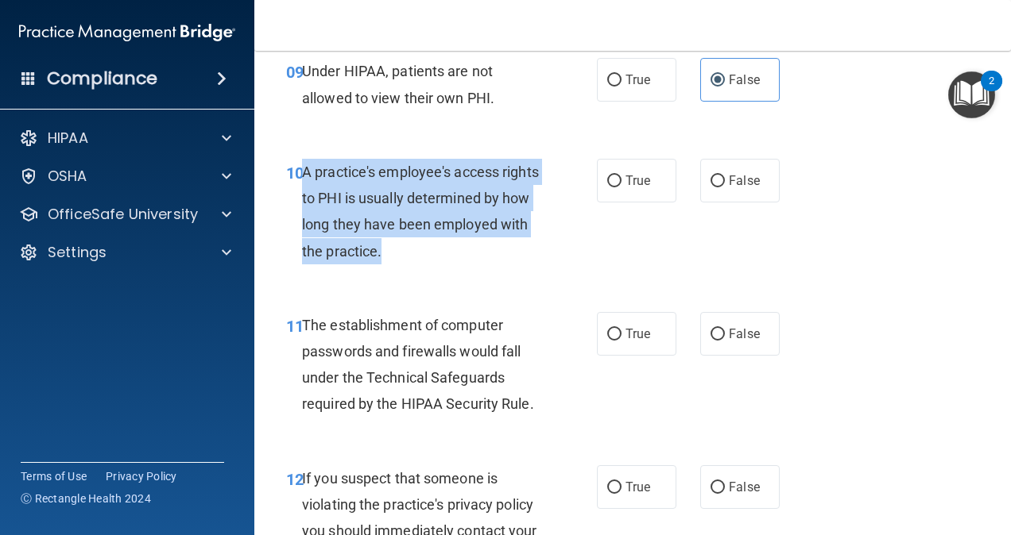
drag, startPoint x: 485, startPoint y: 257, endPoint x: 304, endPoint y: 176, distance: 198.4
click at [304, 176] on div "A practice's employee's access rights to PHI is usually determined by how long …" at bounding box center [427, 212] width 251 height 106
copy span "A practice's employee's access rights to PHI is usually determined by how long …"
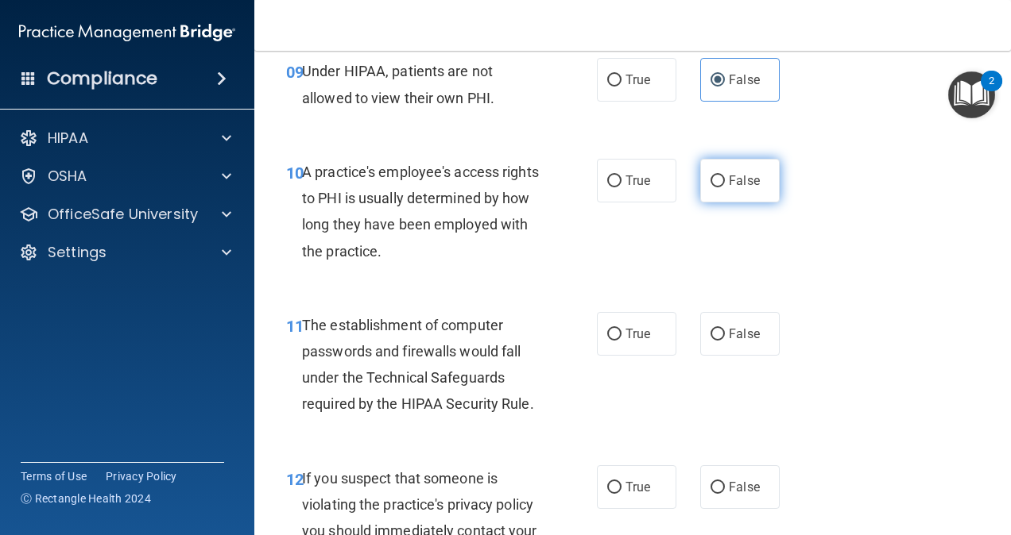
click at [729, 181] on span "False" at bounding box center [744, 180] width 31 height 15
click at [725, 181] on input "False" at bounding box center [717, 182] width 14 height 12
radio input "true"
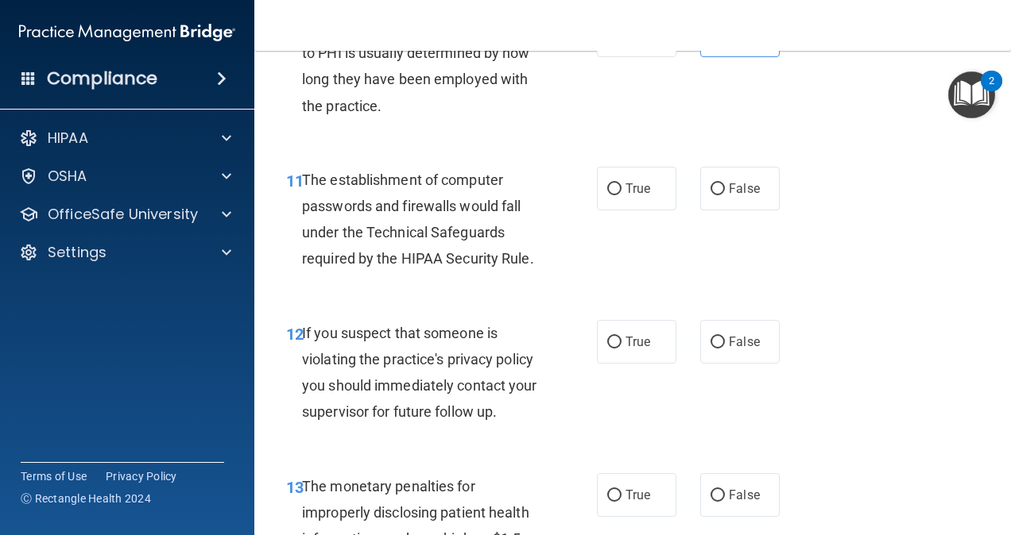
scroll to position [1571, 0]
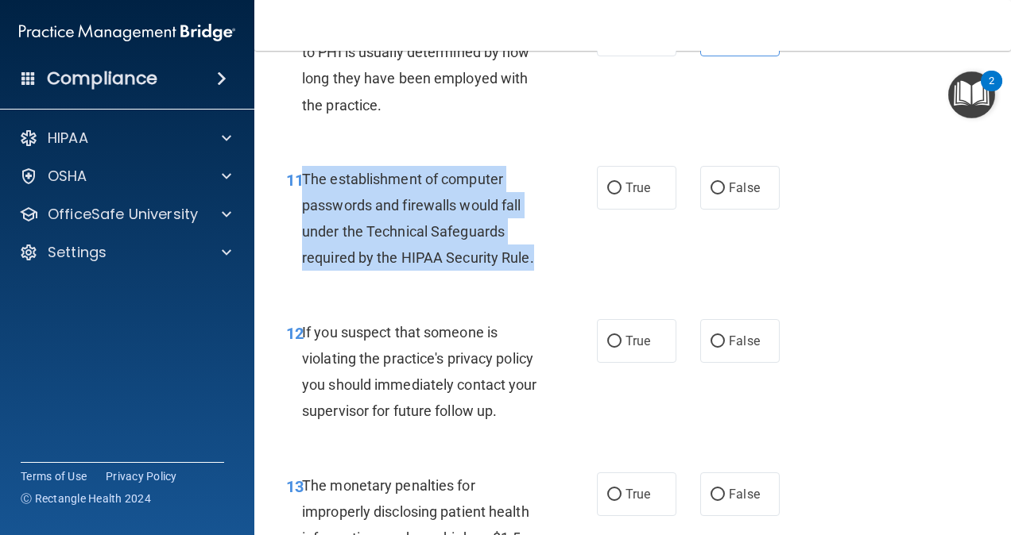
drag, startPoint x: 537, startPoint y: 265, endPoint x: 303, endPoint y: 178, distance: 249.4
click at [303, 178] on div "The establishment of computer passwords and firewalls would fall under the Tech…" at bounding box center [427, 219] width 251 height 106
copy span "The establishment of computer passwords and firewalls would fall under the Tech…"
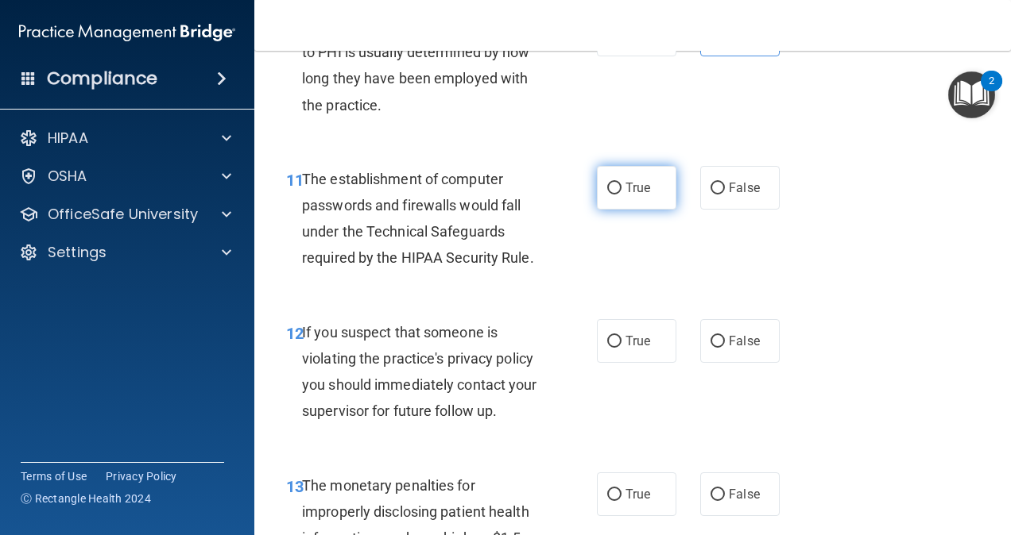
click at [626, 187] on span "True" at bounding box center [637, 187] width 25 height 15
click at [621, 187] on input "True" at bounding box center [614, 189] width 14 height 12
radio input "true"
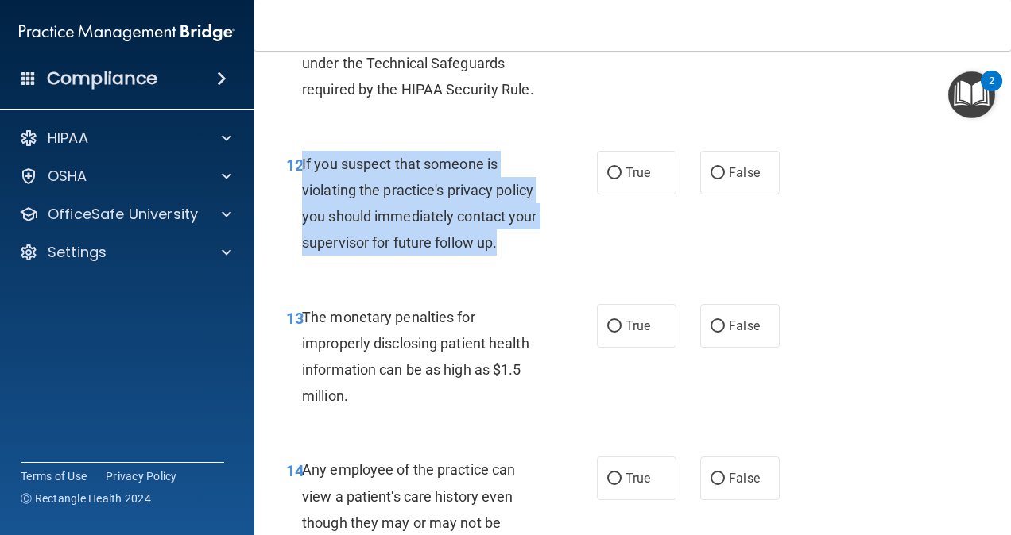
drag, startPoint x: 534, startPoint y: 246, endPoint x: 302, endPoint y: 164, distance: 246.3
click at [302, 164] on div "If you suspect that someone is violating the practice's privacy policy you shou…" at bounding box center [427, 204] width 251 height 106
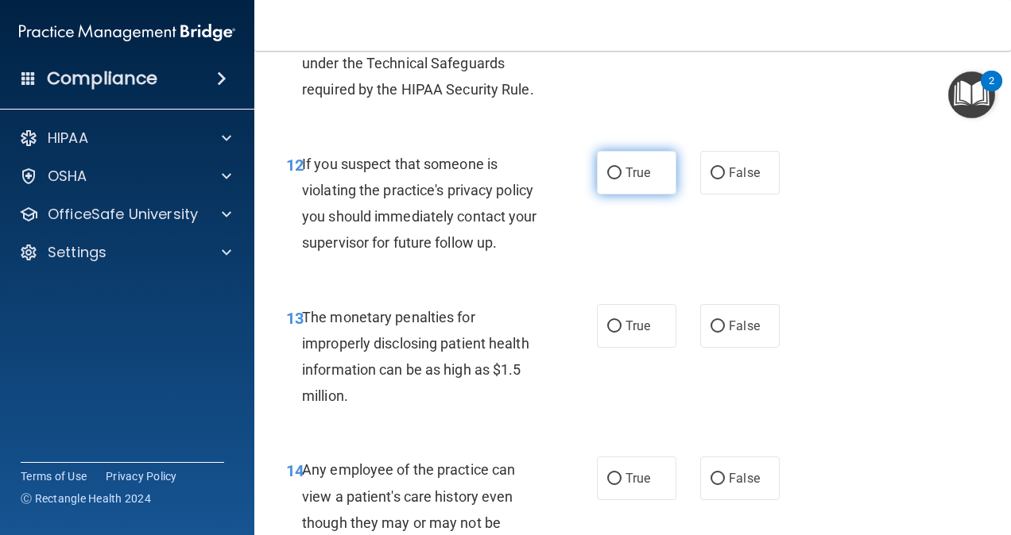
click at [639, 180] on span "True" at bounding box center [637, 172] width 25 height 15
click at [621, 180] on input "True" at bounding box center [614, 174] width 14 height 12
radio input "true"
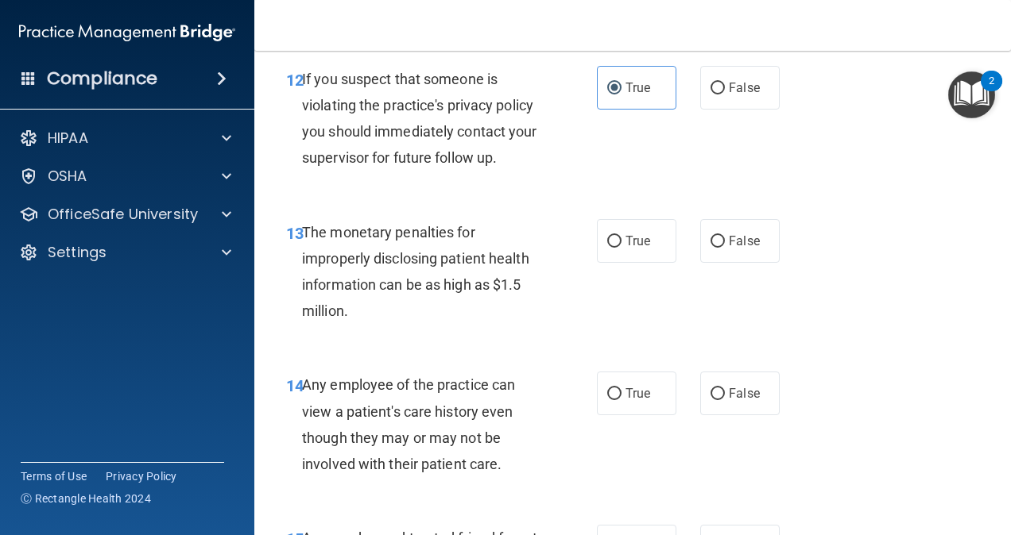
scroll to position [1826, 0]
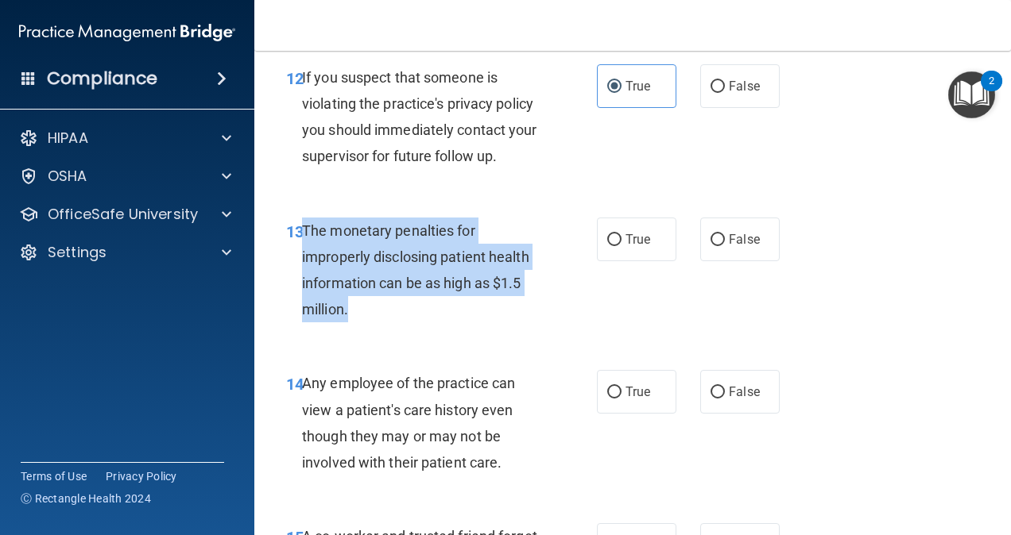
drag, startPoint x: 381, startPoint y: 304, endPoint x: 303, endPoint y: 229, distance: 108.4
click at [303, 229] on div "The monetary penalties for improperly disclosing patient health information can…" at bounding box center [427, 271] width 251 height 106
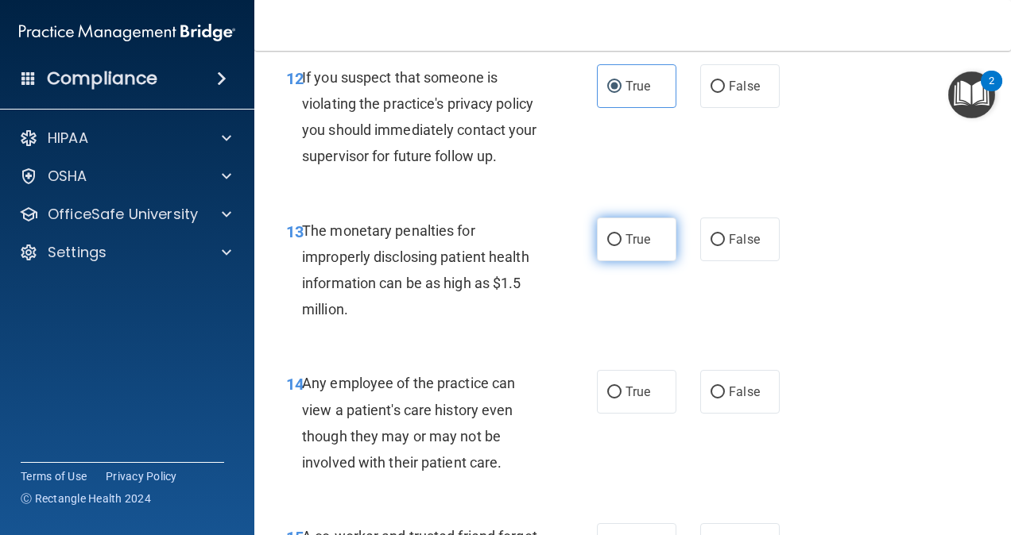
click at [636, 218] on label "True" at bounding box center [636, 240] width 79 height 44
click at [621, 234] on input "True" at bounding box center [614, 240] width 14 height 12
radio input "true"
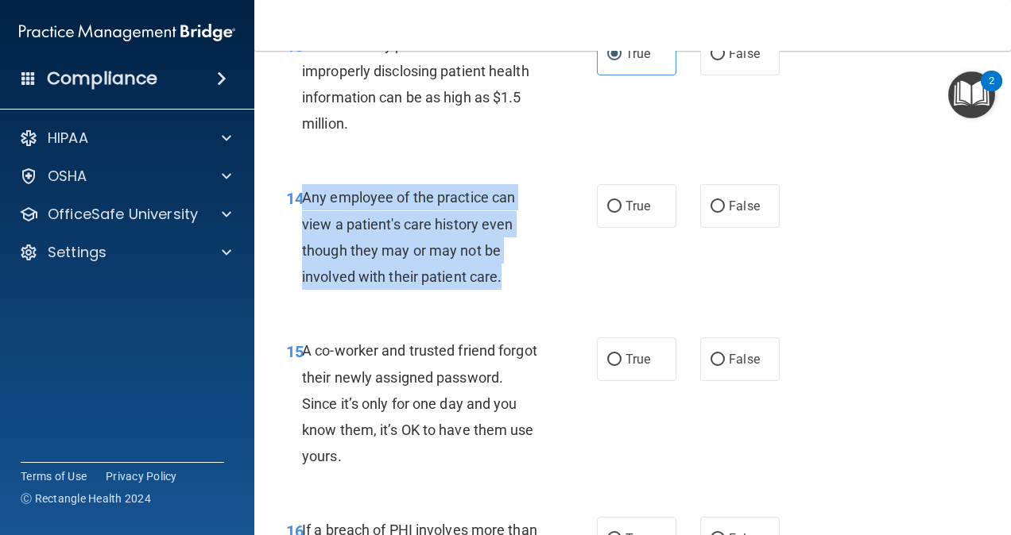
drag, startPoint x: 503, startPoint y: 276, endPoint x: 305, endPoint y: 191, distance: 215.6
click at [305, 191] on div "Any employee of the practice can view a patient's care history even though they…" at bounding box center [427, 237] width 251 height 106
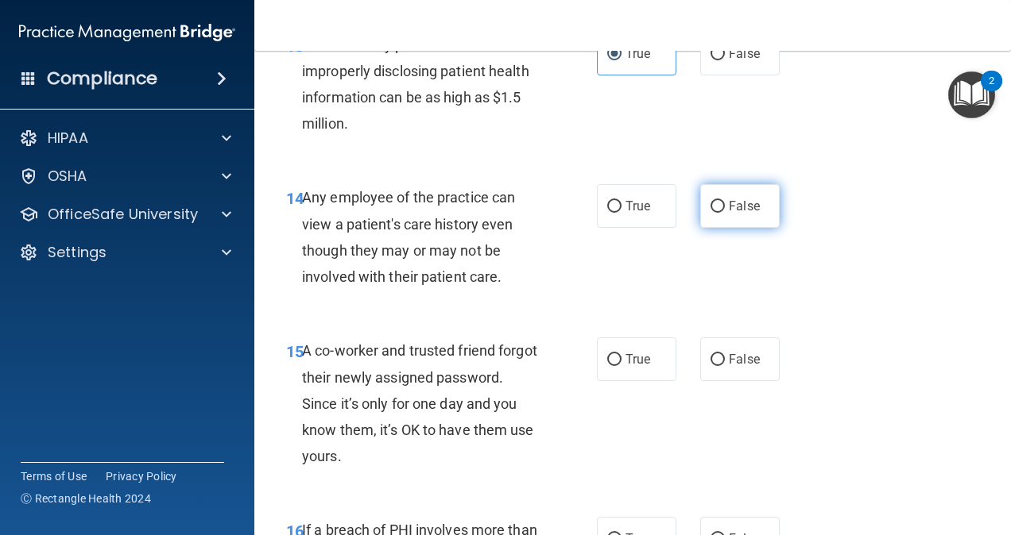
click at [713, 195] on label "False" at bounding box center [739, 206] width 79 height 44
click at [713, 201] on input "False" at bounding box center [717, 207] width 14 height 12
radio input "true"
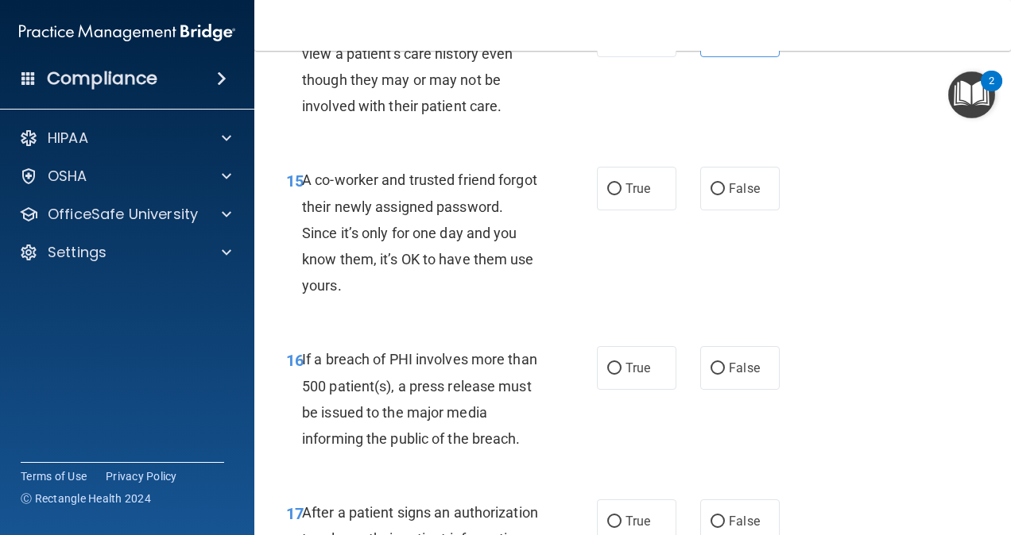
scroll to position [2184, 0]
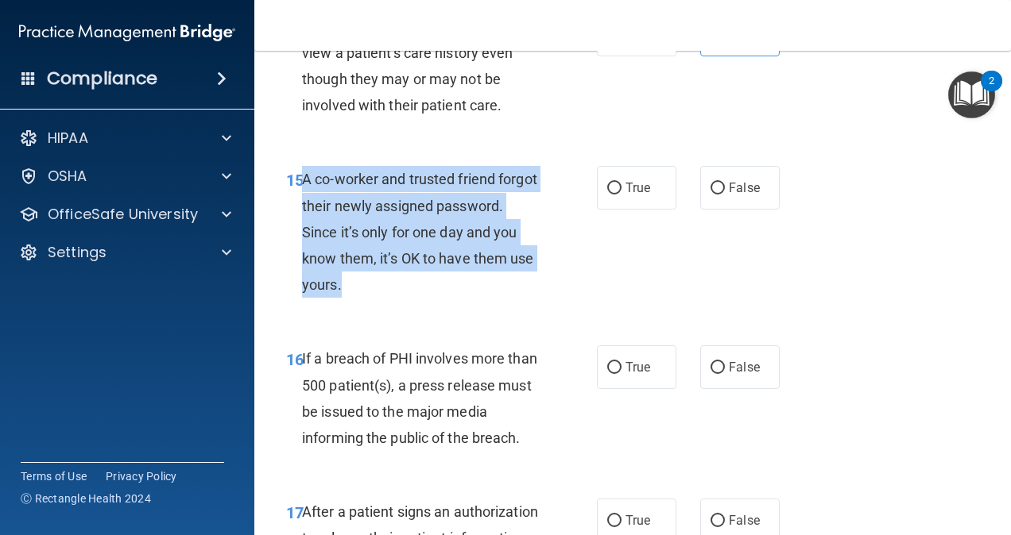
drag, startPoint x: 411, startPoint y: 286, endPoint x: 303, endPoint y: 172, distance: 156.8
click at [303, 172] on div "A co-worker and trusted friend forgot their newly assigned password. Since it’s…" at bounding box center [427, 232] width 251 height 132
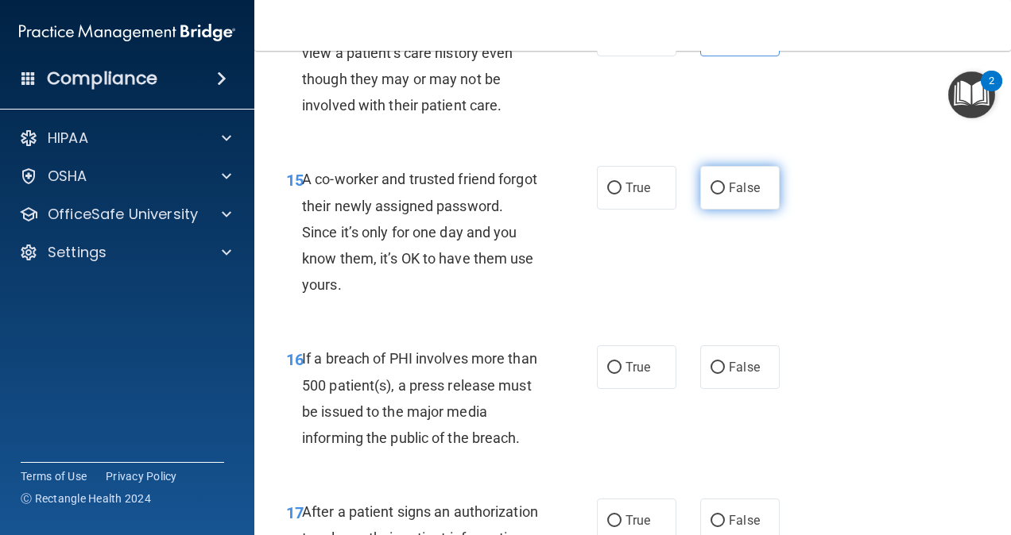
click at [733, 189] on span "False" at bounding box center [744, 187] width 31 height 15
click at [725, 189] on input "False" at bounding box center [717, 189] width 14 height 12
radio input "true"
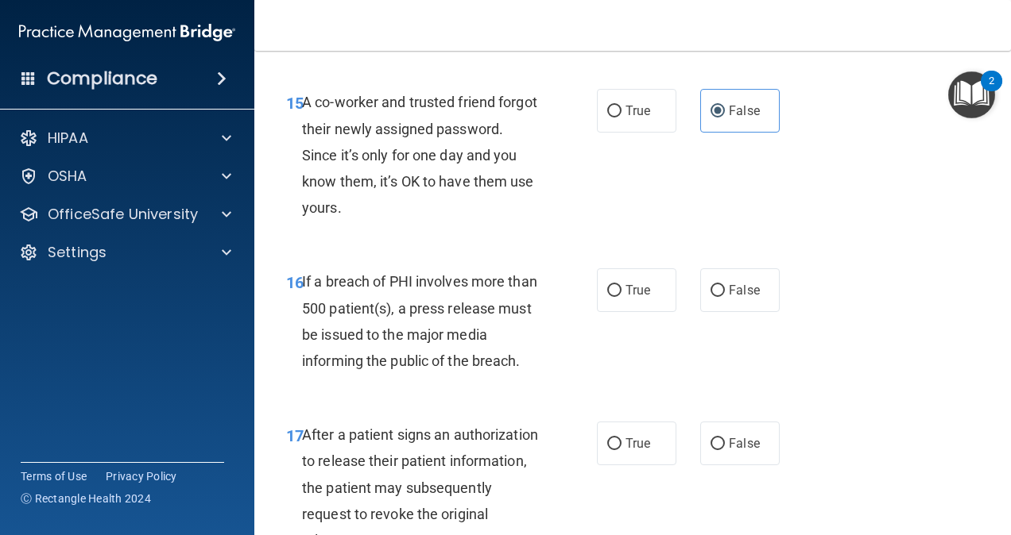
scroll to position [2262, 0]
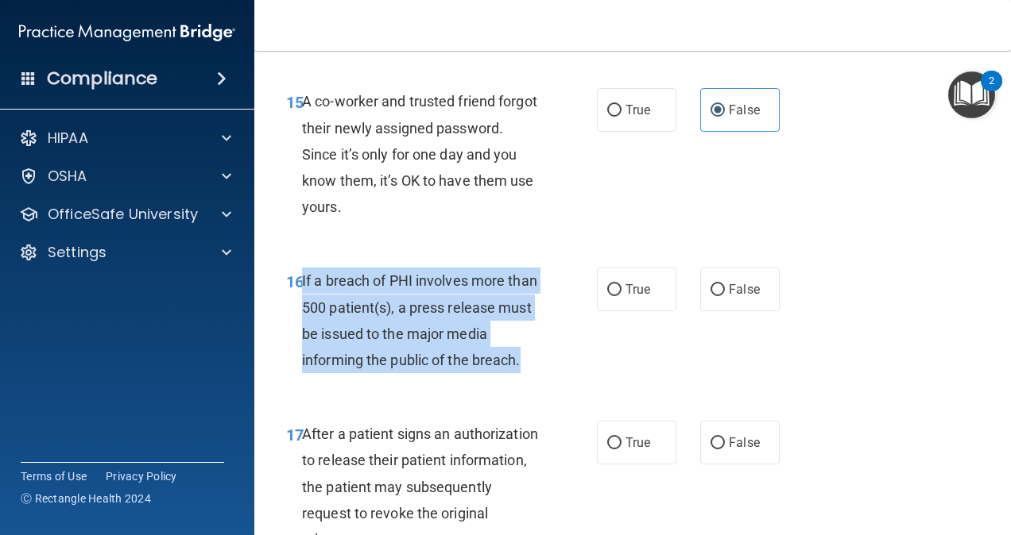
drag, startPoint x: 528, startPoint y: 359, endPoint x: 302, endPoint y: 275, distance: 241.6
click at [302, 275] on div "If a breach of PHI involves more than 500 patient(s), a press release must be i…" at bounding box center [427, 321] width 251 height 106
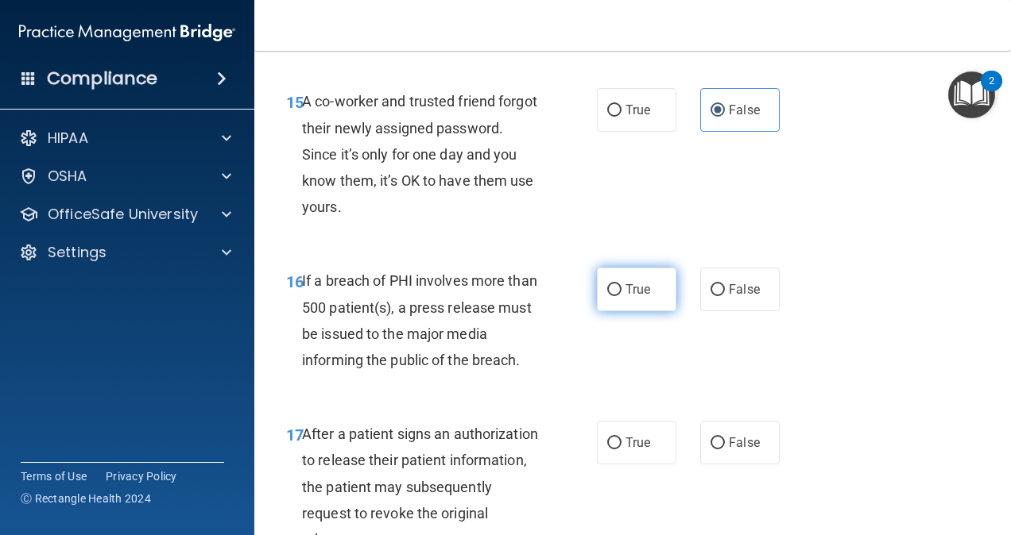
click at [609, 280] on label "True" at bounding box center [636, 290] width 79 height 44
click at [609, 284] on input "True" at bounding box center [614, 290] width 14 height 12
radio input "true"
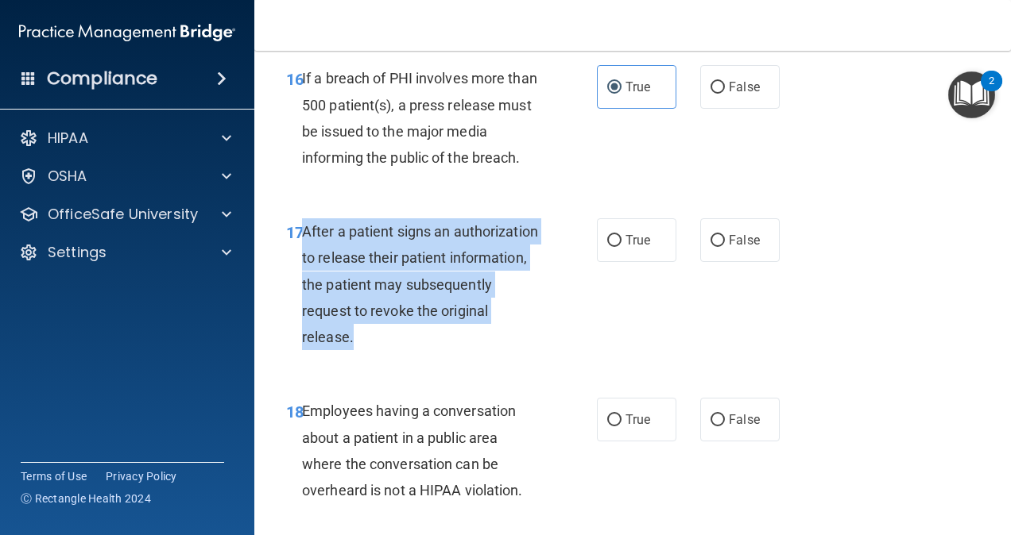
drag, startPoint x: 471, startPoint y: 329, endPoint x: 302, endPoint y: 227, distance: 197.4
click at [302, 227] on div "After a patient signs an authorization to release their patient information, th…" at bounding box center [427, 284] width 251 height 132
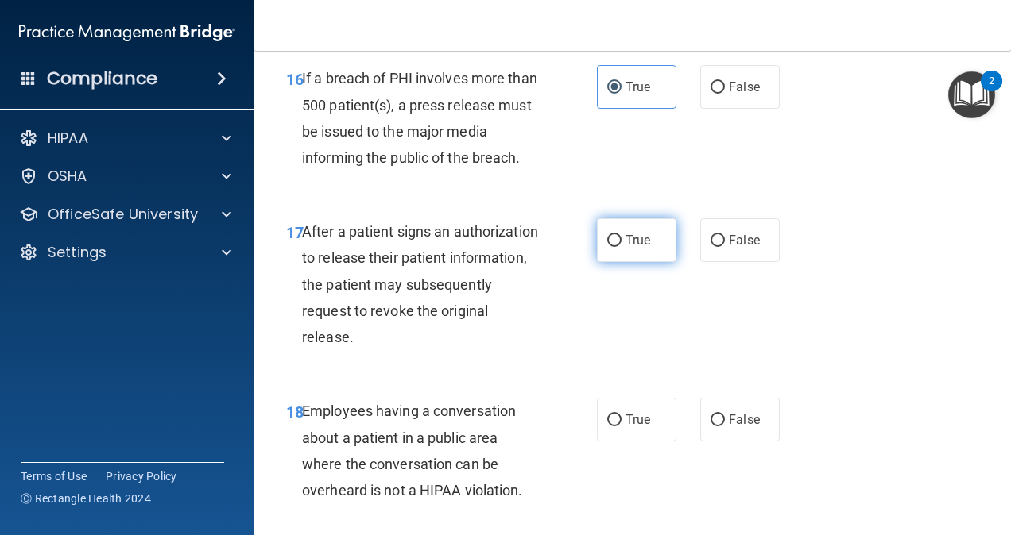
click at [632, 259] on label "True" at bounding box center [636, 240] width 79 height 44
click at [621, 247] on input "True" at bounding box center [614, 241] width 14 height 12
radio input "true"
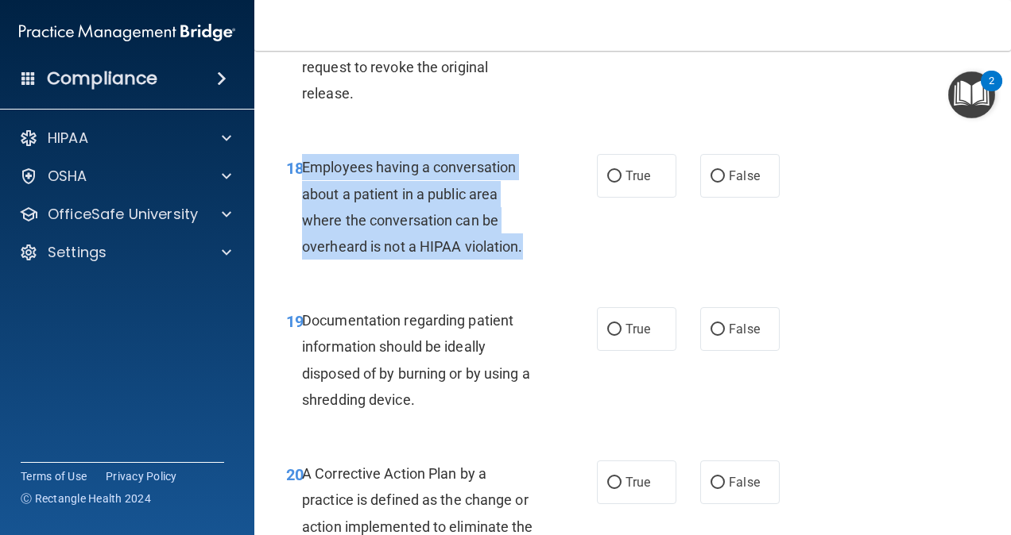
drag, startPoint x: 529, startPoint y: 248, endPoint x: 303, endPoint y: 161, distance: 241.7
click at [303, 161] on div "Employees having a conversation about a patient in a public area where the conv…" at bounding box center [427, 207] width 251 height 106
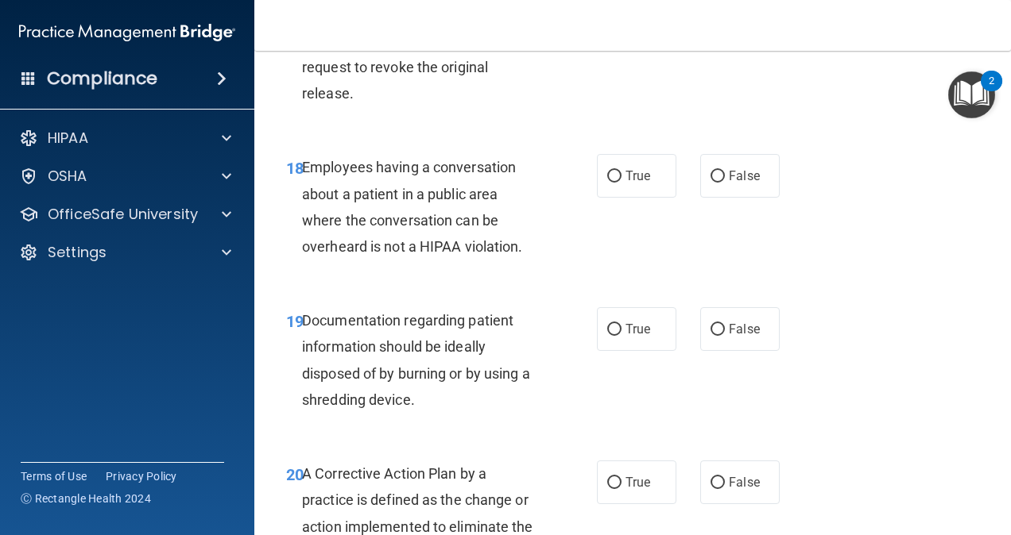
click at [710, 151] on div "18 Employees having a conversation about a patient in a public area where the c…" at bounding box center [632, 210] width 717 height 153
click at [715, 172] on input "False" at bounding box center [717, 177] width 14 height 12
radio input "true"
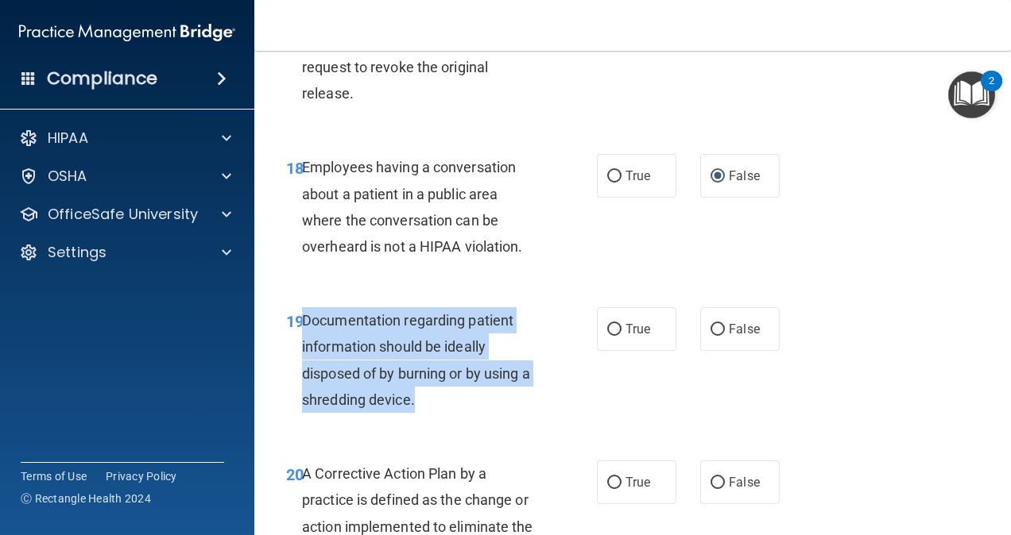
drag, startPoint x: 442, startPoint y: 395, endPoint x: 305, endPoint y: 324, distance: 153.9
click at [305, 324] on div "Documentation regarding patient information should be ideally disposed of by bu…" at bounding box center [427, 360] width 251 height 106
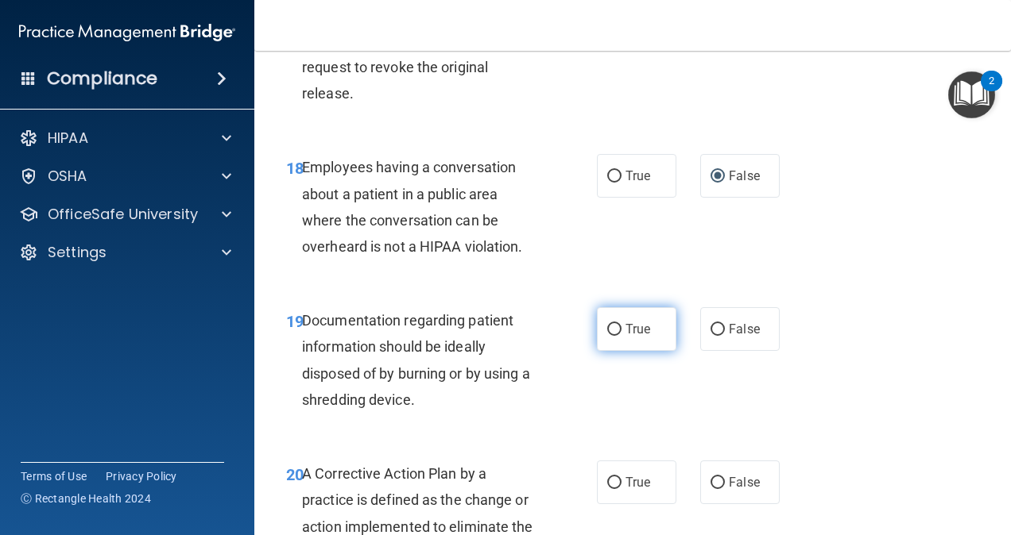
click at [638, 318] on label "True" at bounding box center [636, 329] width 79 height 44
click at [621, 324] on input "True" at bounding box center [614, 330] width 14 height 12
radio input "true"
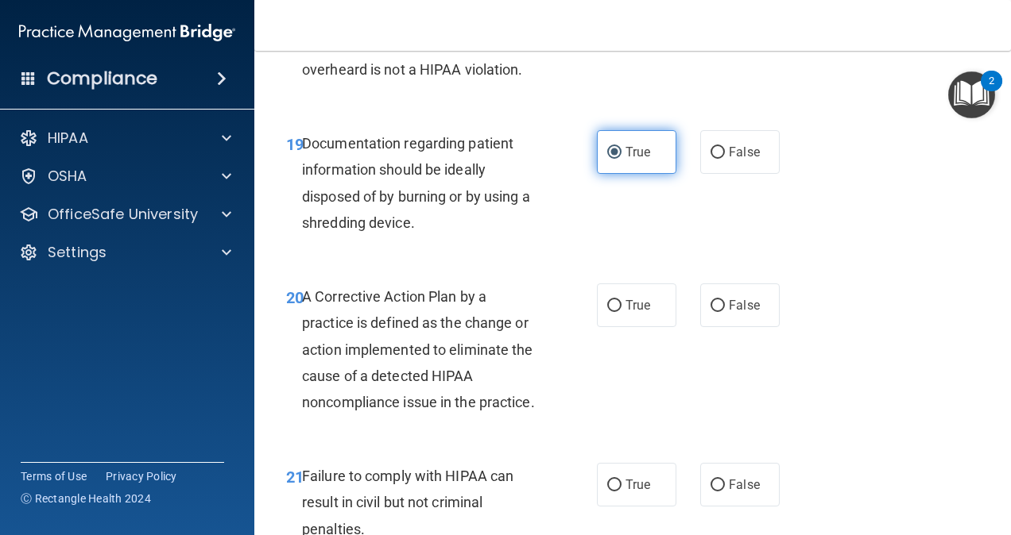
scroll to position [2939, 0]
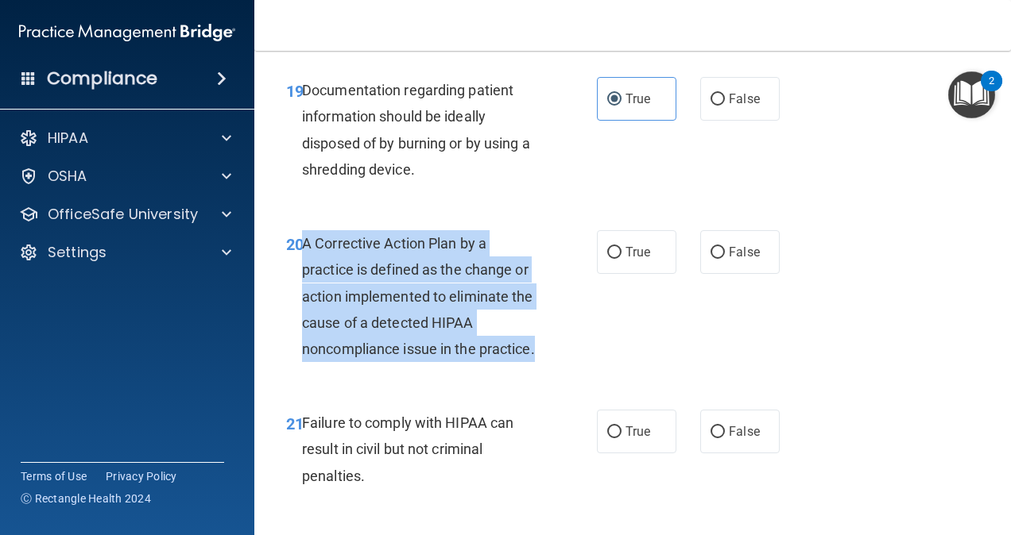
drag, startPoint x: 369, startPoint y: 369, endPoint x: 303, endPoint y: 235, distance: 149.2
click at [303, 235] on div "A Corrective Action Plan by a practice is defined as the change or action imple…" at bounding box center [427, 296] width 251 height 132
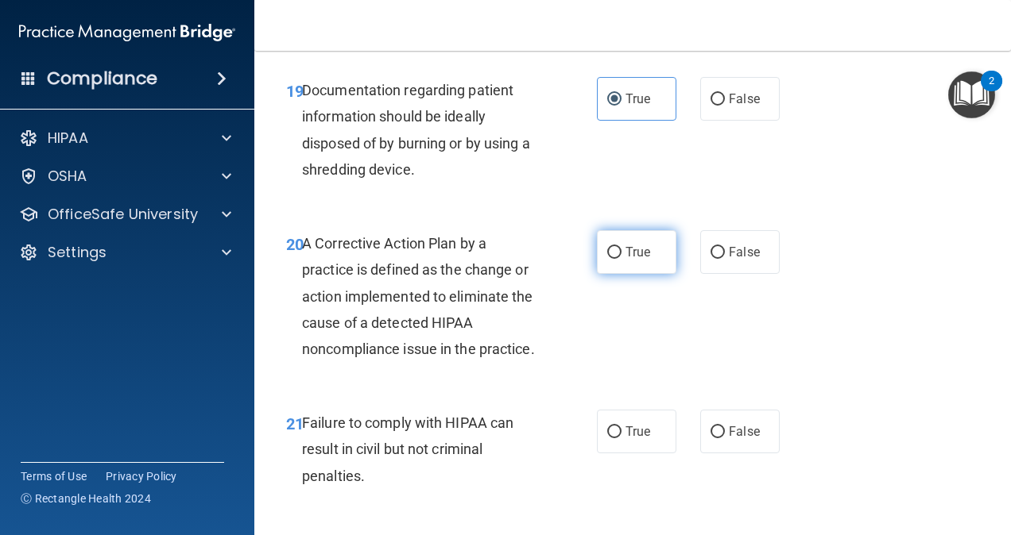
click at [628, 263] on label "True" at bounding box center [636, 252] width 79 height 44
click at [621, 259] on input "True" at bounding box center [614, 253] width 14 height 12
radio input "true"
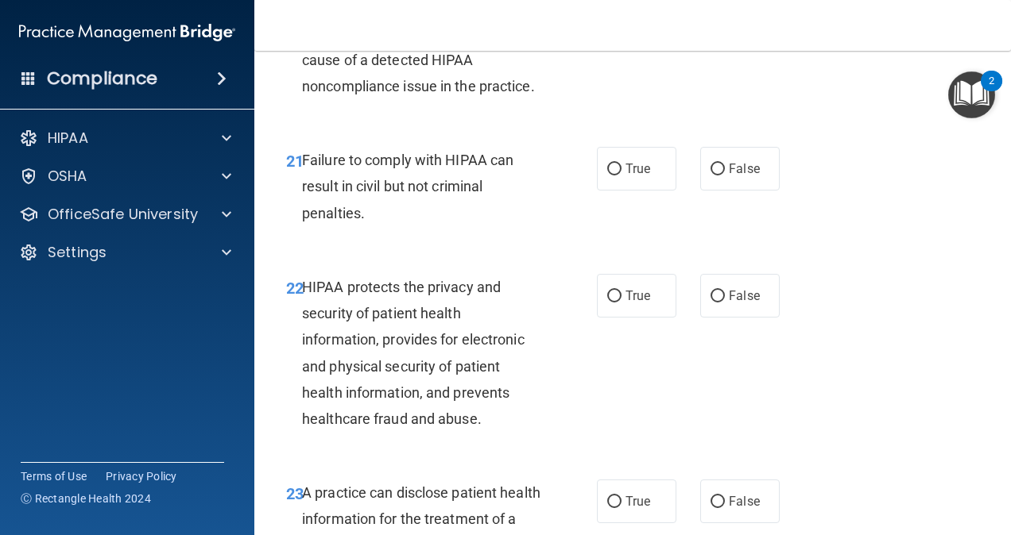
scroll to position [3209, 0]
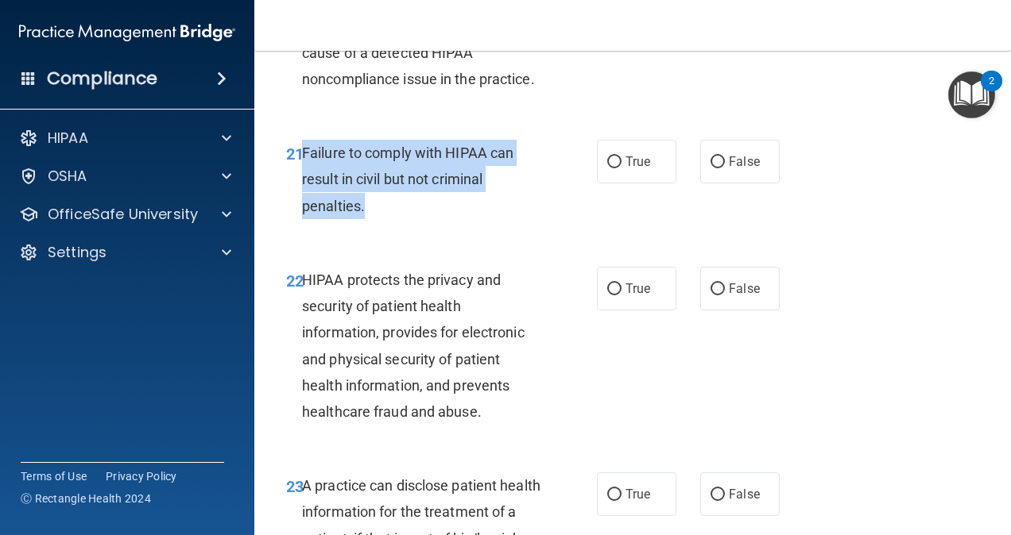
drag, startPoint x: 412, startPoint y: 226, endPoint x: 303, endPoint y: 176, distance: 118.7
click at [303, 176] on div "Failure to comply with HIPAA can result in civil but not criminal penalties." at bounding box center [427, 179] width 251 height 79
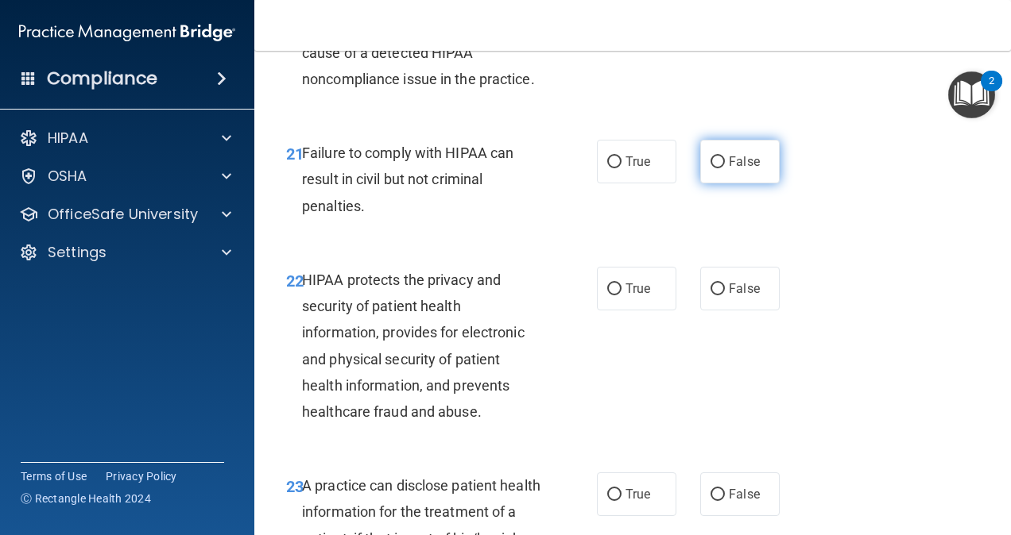
click at [729, 169] on span "False" at bounding box center [744, 161] width 31 height 15
click at [725, 168] on input "False" at bounding box center [717, 163] width 14 height 12
radio input "true"
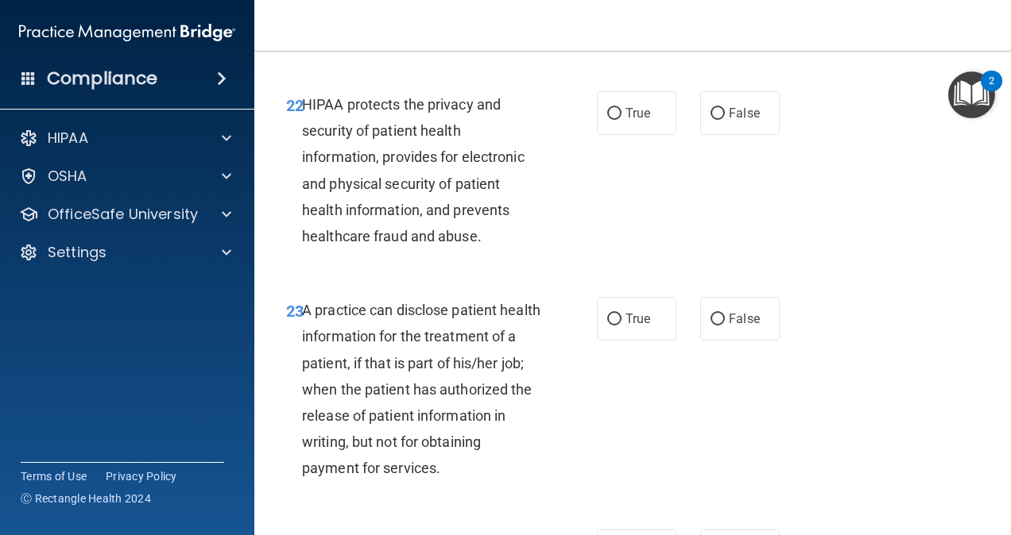
scroll to position [3388, 0]
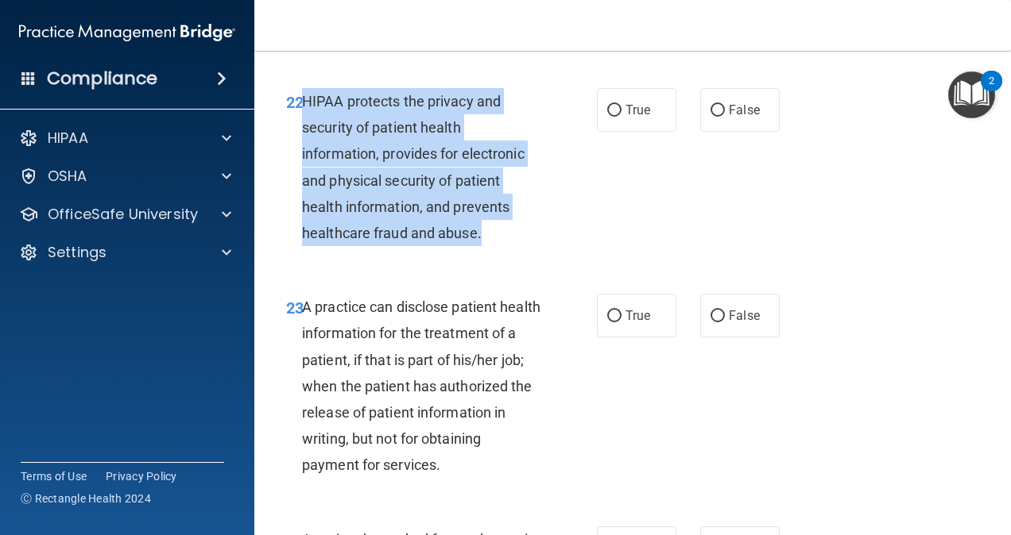
drag, startPoint x: 493, startPoint y: 261, endPoint x: 303, endPoint y: 126, distance: 233.2
click at [303, 126] on div "HIPAA protects the privacy and security of patient health information, provides…" at bounding box center [427, 167] width 251 height 158
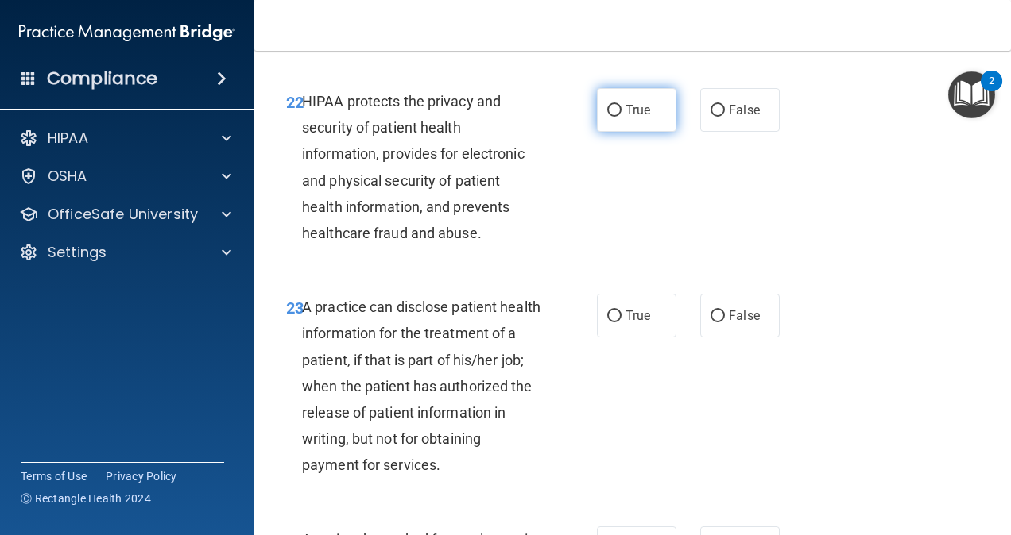
click at [631, 118] on span "True" at bounding box center [637, 109] width 25 height 15
click at [621, 117] on input "True" at bounding box center [614, 111] width 14 height 12
radio input "true"
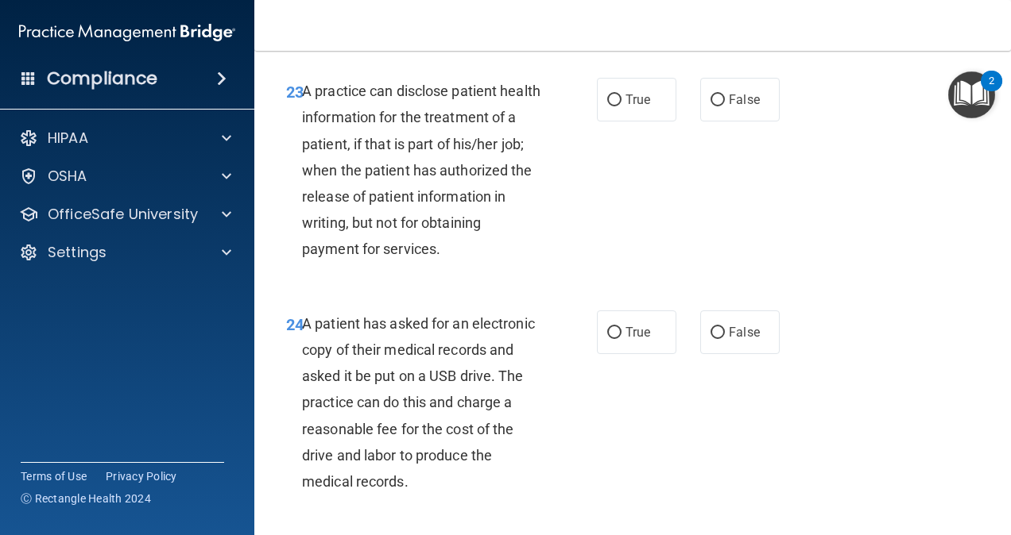
scroll to position [3607, 0]
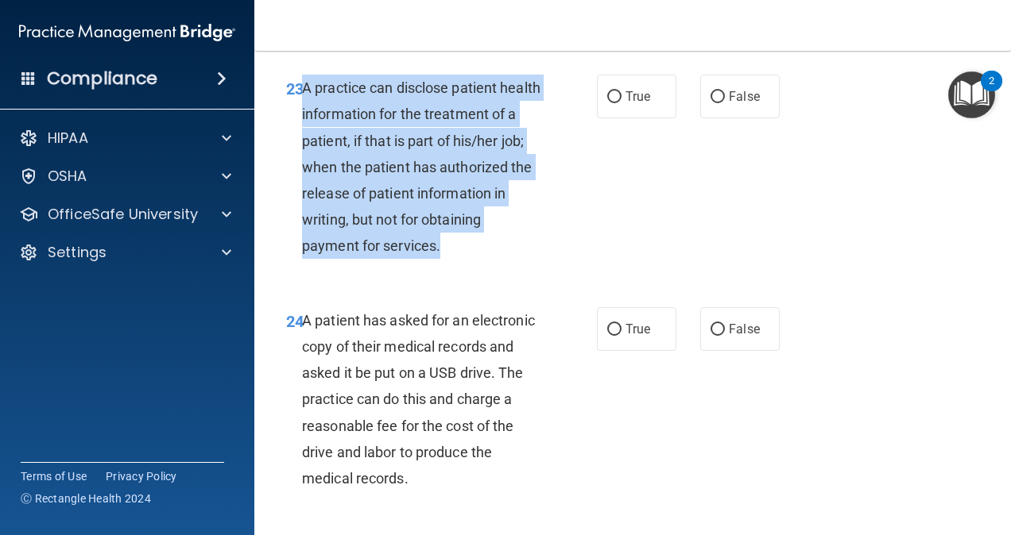
drag, startPoint x: 448, startPoint y: 278, endPoint x: 305, endPoint y: 108, distance: 222.2
click at [305, 108] on div "A practice can disclose patient health information for the treatment of a patie…" at bounding box center [427, 167] width 251 height 185
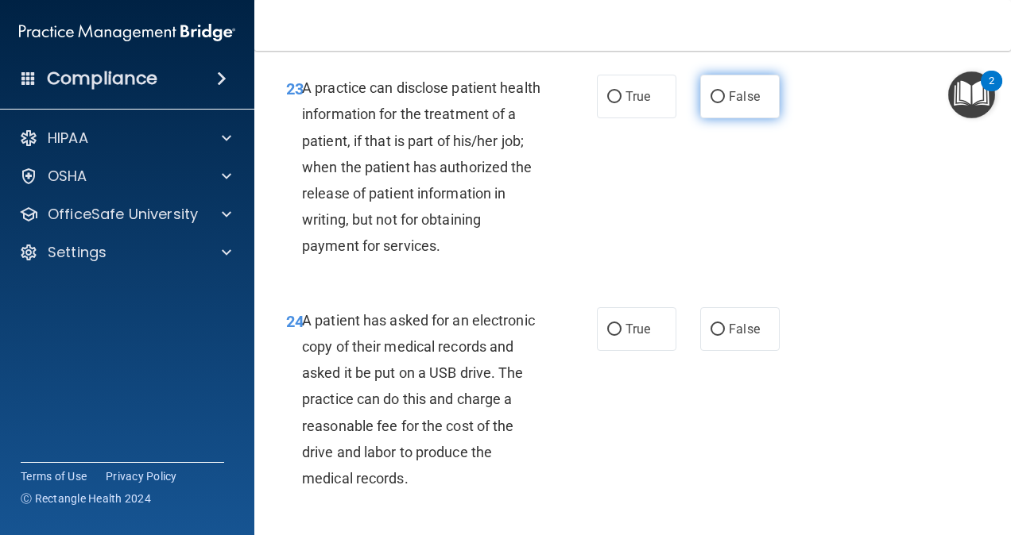
click at [715, 118] on label "False" at bounding box center [739, 97] width 79 height 44
click at [715, 103] on input "False" at bounding box center [717, 97] width 14 height 12
radio input "true"
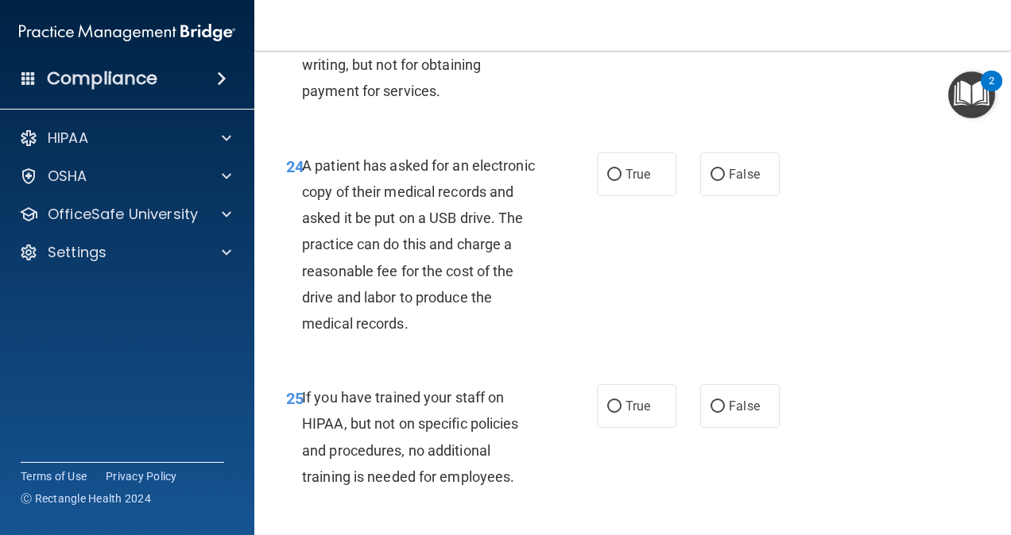
scroll to position [3763, 0]
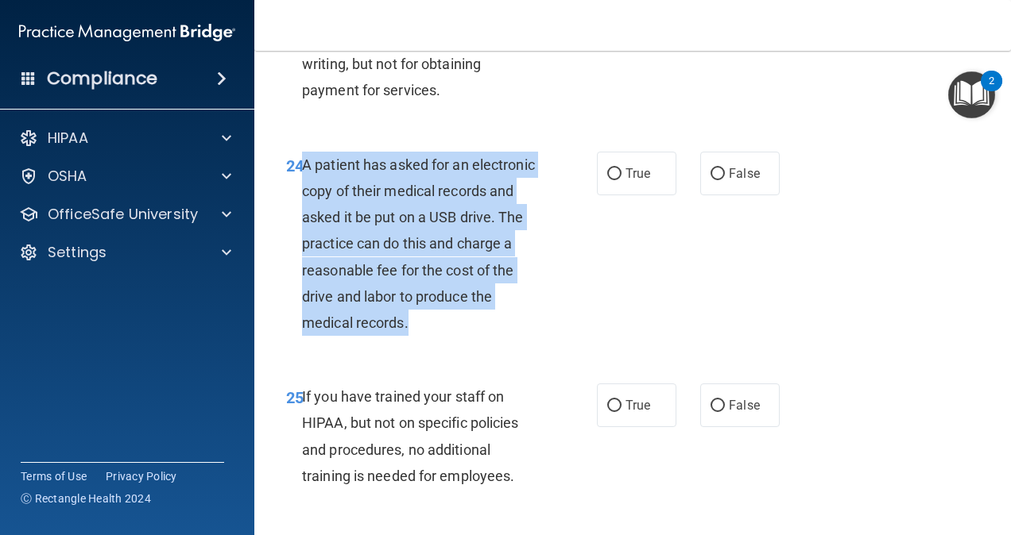
drag, startPoint x: 496, startPoint y: 346, endPoint x: 300, endPoint y: 190, distance: 250.4
click at [300, 190] on div "24 A patient has asked for an electronic copy of their medical records and aske…" at bounding box center [441, 248] width 358 height 193
click at [501, 319] on div "A patient has asked for an electronic copy of their medical records and asked i…" at bounding box center [427, 244] width 251 height 185
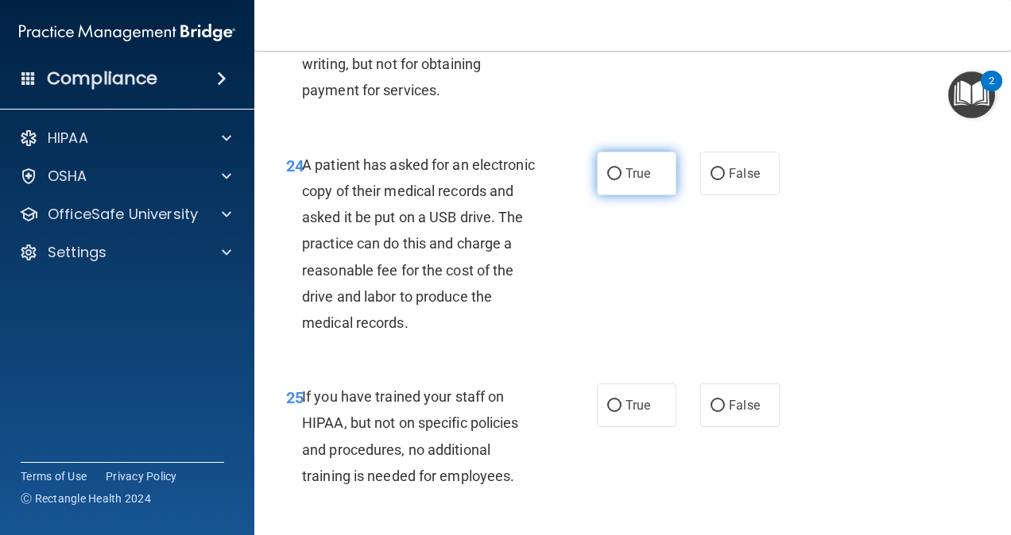
click at [623, 195] on label "True" at bounding box center [636, 174] width 79 height 44
click at [621, 180] on input "True" at bounding box center [614, 174] width 14 height 12
radio input "true"
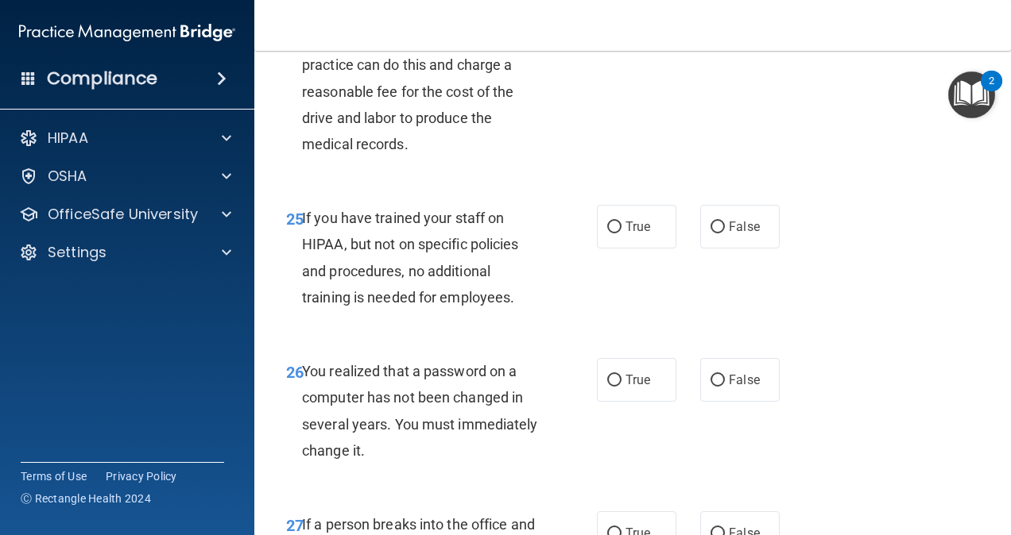
scroll to position [3947, 0]
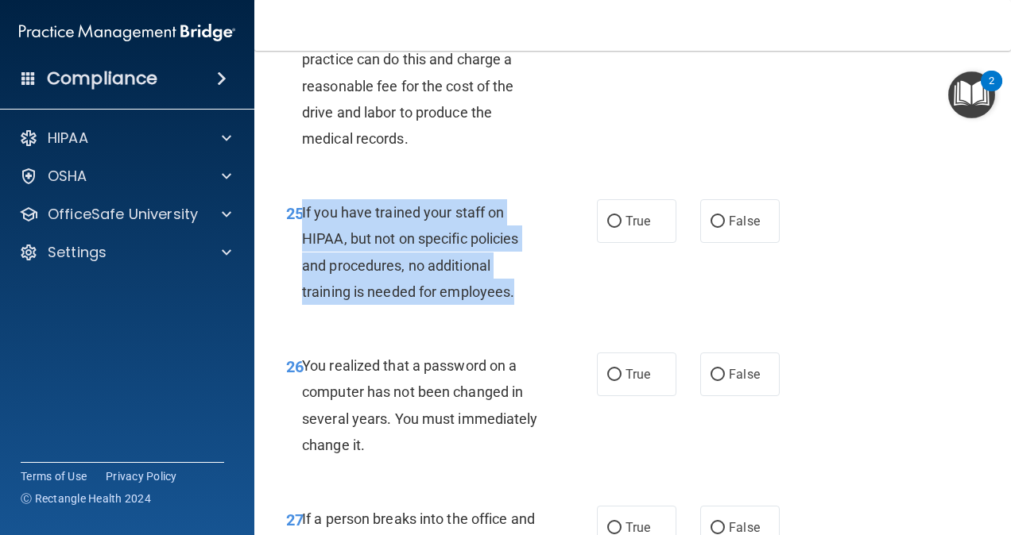
drag, startPoint x: 517, startPoint y: 318, endPoint x: 303, endPoint y: 234, distance: 230.4
click at [303, 234] on div "If you have trained your staff on HIPAA, but not on specific policies and proce…" at bounding box center [427, 252] width 251 height 106
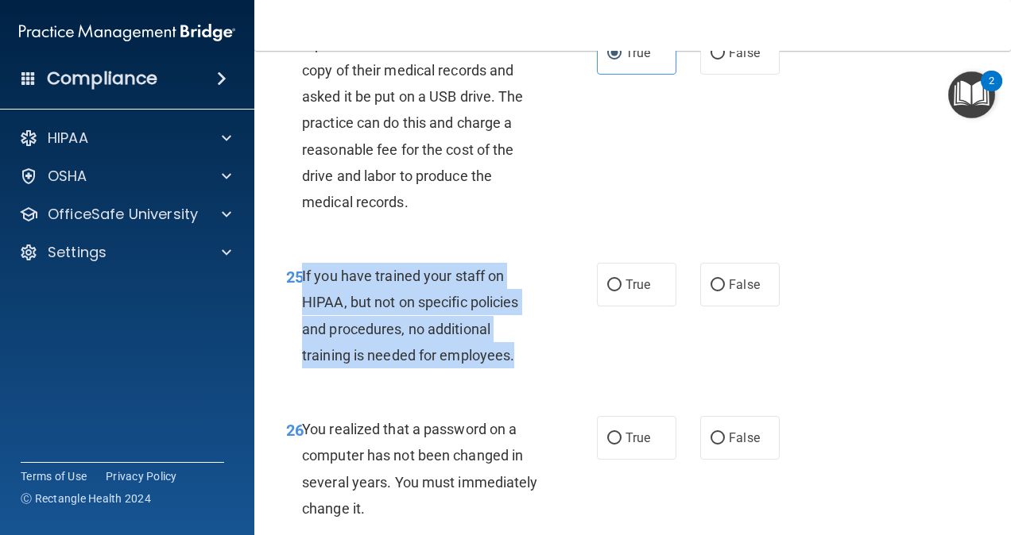
scroll to position [3877, 0]
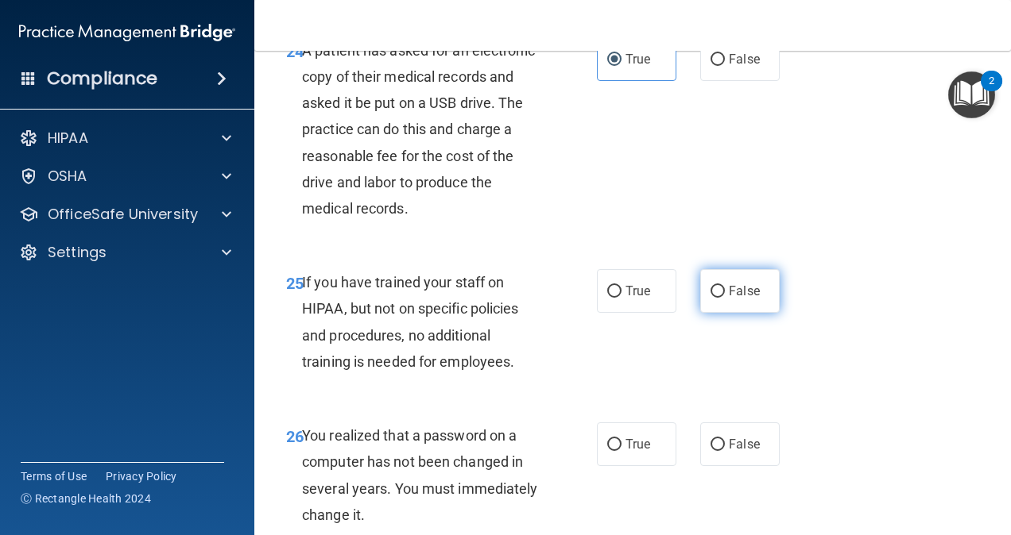
click at [744, 299] on span "False" at bounding box center [744, 291] width 31 height 15
click at [725, 298] on input "False" at bounding box center [717, 292] width 14 height 12
radio input "true"
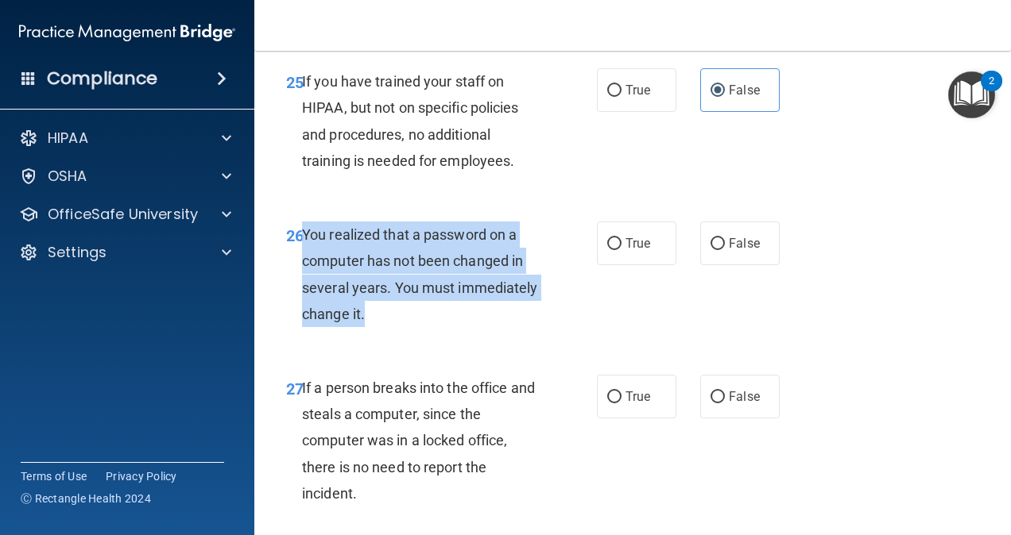
drag, startPoint x: 458, startPoint y: 343, endPoint x: 303, endPoint y: 263, distance: 174.5
click at [303, 263] on div "You realized that a password on a computer has not been changed in several year…" at bounding box center [427, 275] width 251 height 106
click at [470, 327] on div "You realized that a password on a computer has not been changed in several year…" at bounding box center [427, 275] width 251 height 106
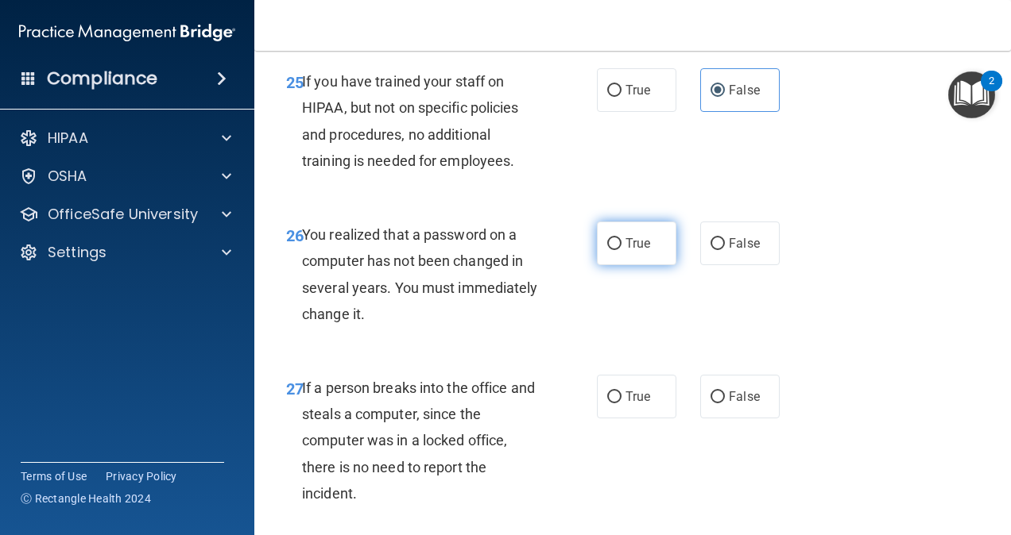
click at [628, 251] on span "True" at bounding box center [637, 243] width 25 height 15
click at [621, 250] on input "True" at bounding box center [614, 244] width 14 height 12
radio input "true"
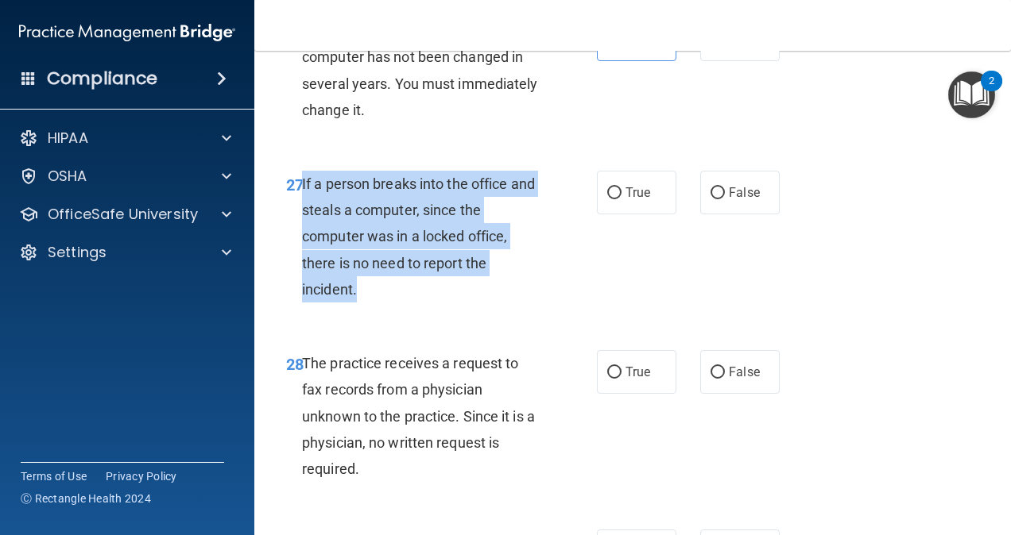
drag, startPoint x: 389, startPoint y: 319, endPoint x: 300, endPoint y: 208, distance: 142.4
click at [300, 208] on div "27 If a person breaks into the office and steals a computer, since the computer…" at bounding box center [441, 241] width 358 height 140
click at [717, 199] on input "False" at bounding box center [717, 193] width 14 height 12
radio input "true"
click at [547, 303] on div "If a person breaks into the office and steals a computer, since the computer wa…" at bounding box center [427, 237] width 251 height 132
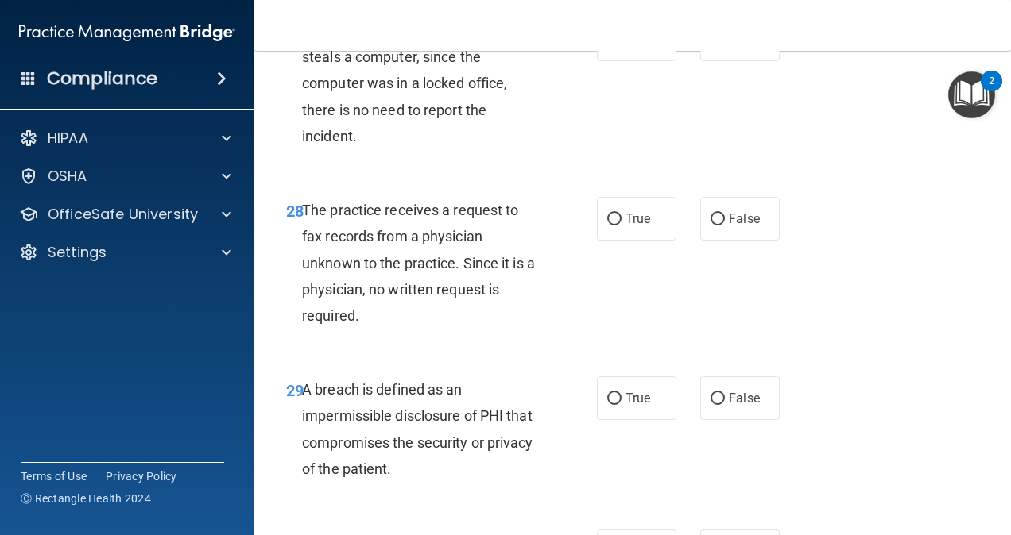
scroll to position [4436, 0]
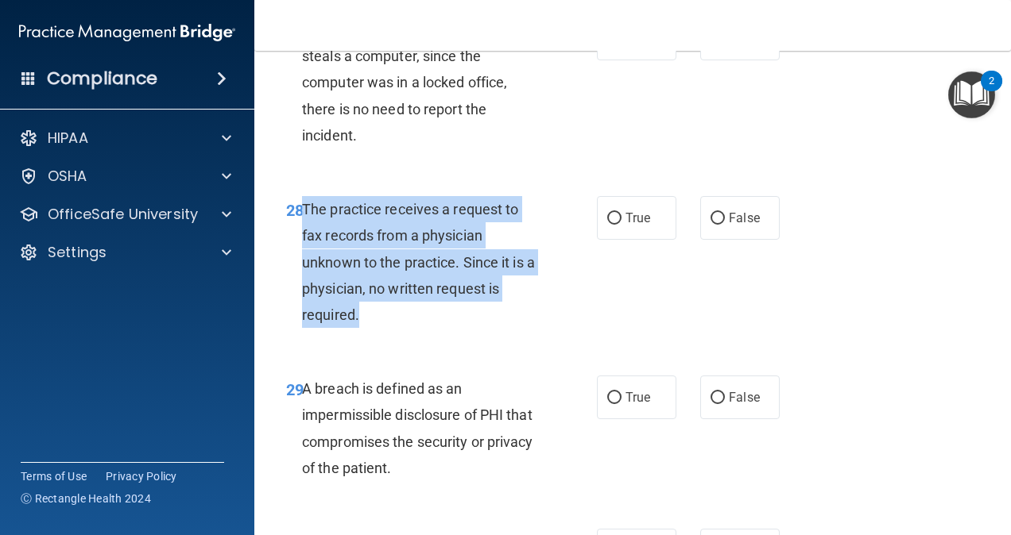
drag, startPoint x: 413, startPoint y: 342, endPoint x: 304, endPoint y: 232, distance: 154.5
click at [304, 232] on div "The practice receives a request to fax records from a physician unknown to the …" at bounding box center [427, 262] width 251 height 132
click at [717, 225] on input "False" at bounding box center [717, 219] width 14 height 12
radio input "true"
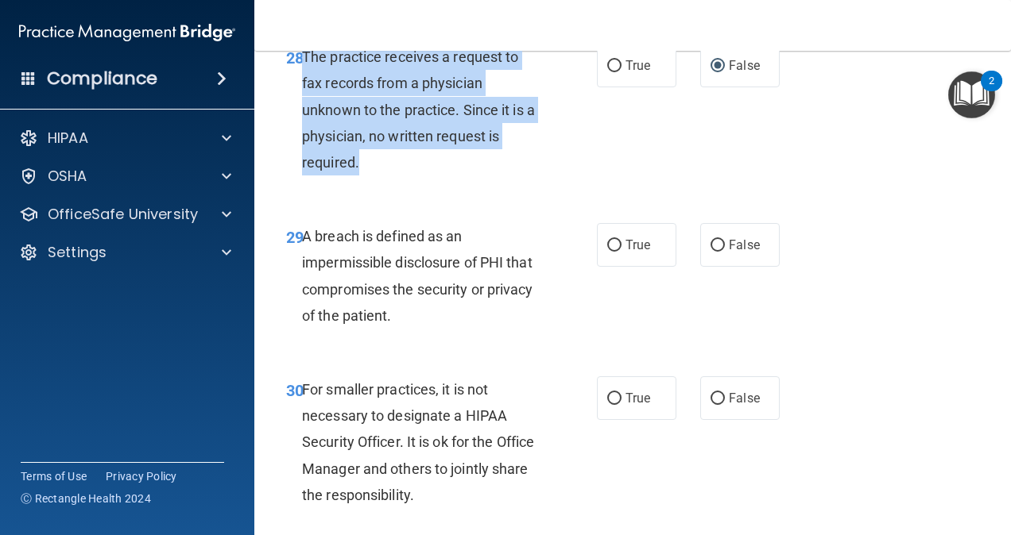
scroll to position [4590, 0]
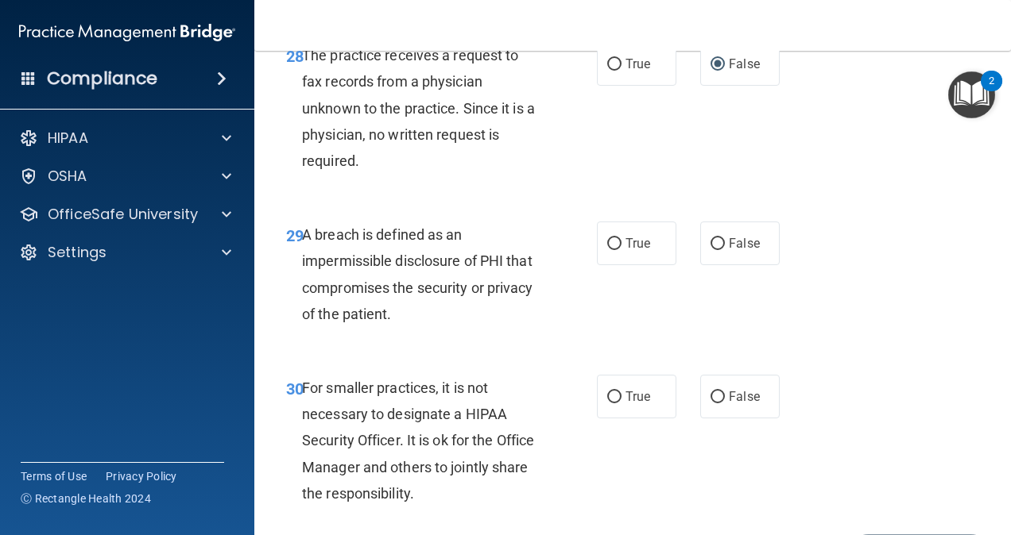
click at [405, 327] on div "A breach is defined as an impermissible disclosure of PHI that compromises the …" at bounding box center [427, 275] width 251 height 106
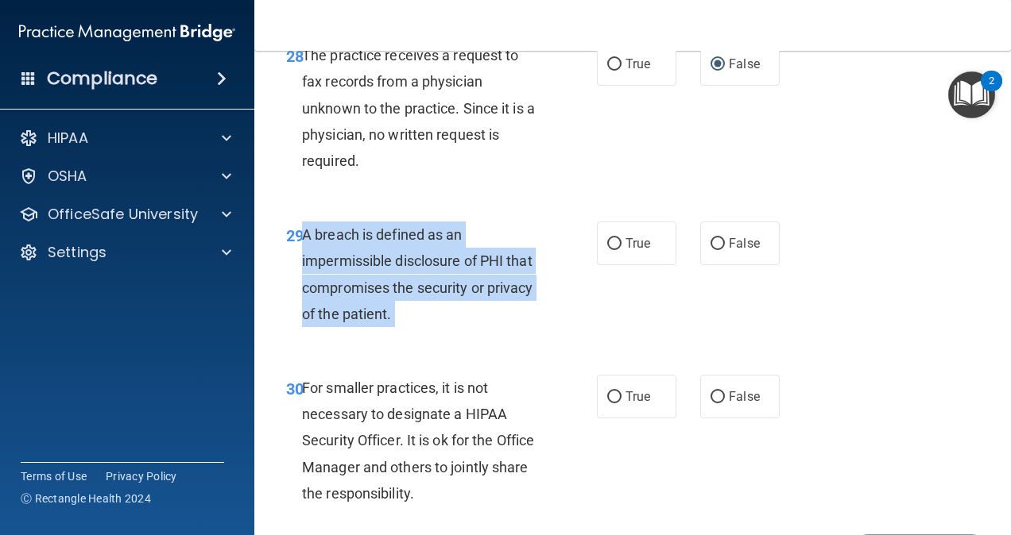
drag, startPoint x: 405, startPoint y: 350, endPoint x: 307, endPoint y: 264, distance: 130.6
click at [307, 264] on div "A breach is defined as an impermissible disclosure of PHI that compromises the …" at bounding box center [427, 275] width 251 height 106
drag, startPoint x: 307, startPoint y: 264, endPoint x: 286, endPoint y: 300, distance: 42.0
click at [286, 300] on div "29 A breach is defined as an impermissible disclosure of PHI that compromises t…" at bounding box center [441, 279] width 358 height 114
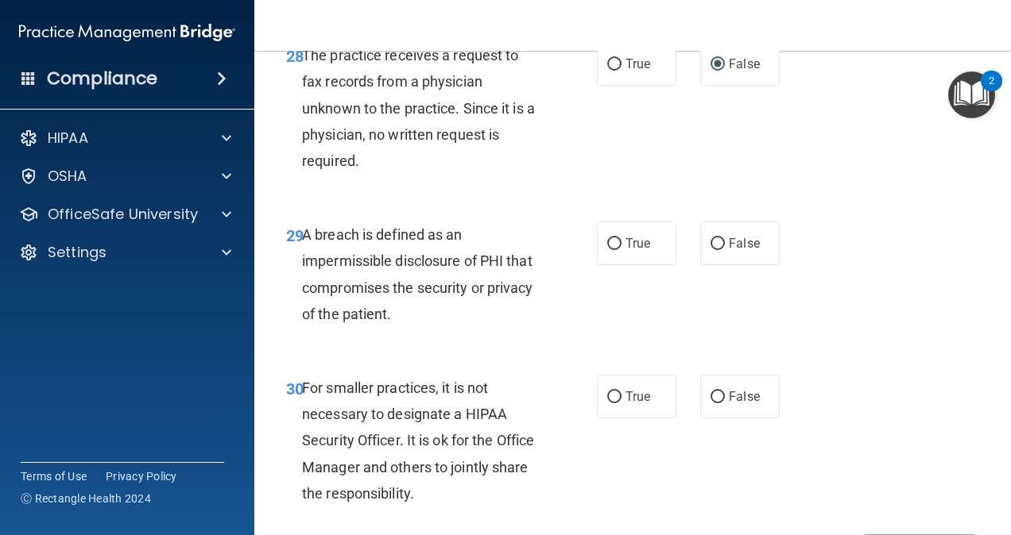
click at [309, 242] on div "29 A breach is defined as an impermissible disclosure of PHI that compromises t…" at bounding box center [632, 278] width 717 height 153
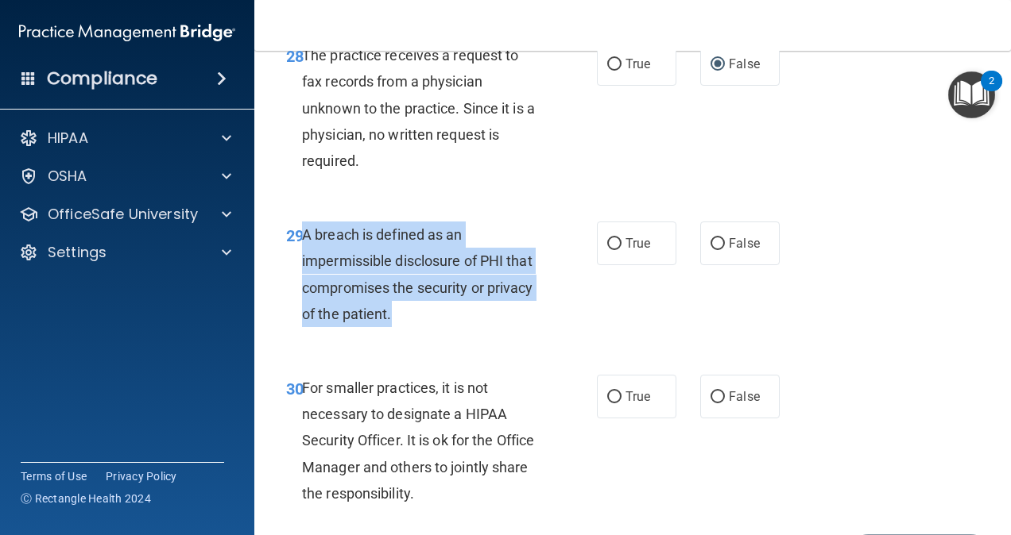
drag, startPoint x: 304, startPoint y: 261, endPoint x: 407, endPoint y: 337, distance: 127.3
click at [407, 327] on div "A breach is defined as an impermissible disclosure of PHI that compromises the …" at bounding box center [427, 275] width 251 height 106
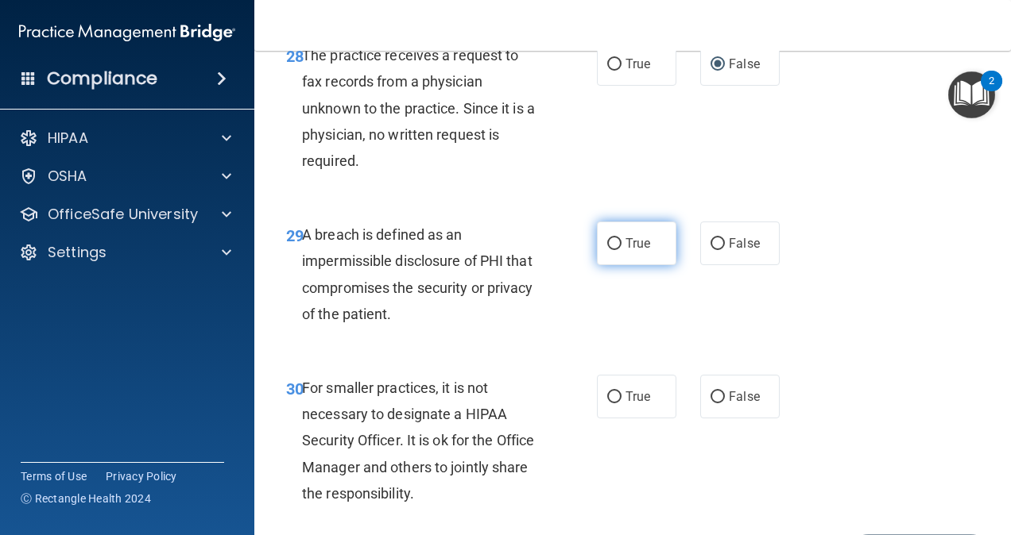
click at [621, 265] on label "True" at bounding box center [636, 244] width 79 height 44
click at [621, 250] on input "True" at bounding box center [614, 244] width 14 height 12
radio input "true"
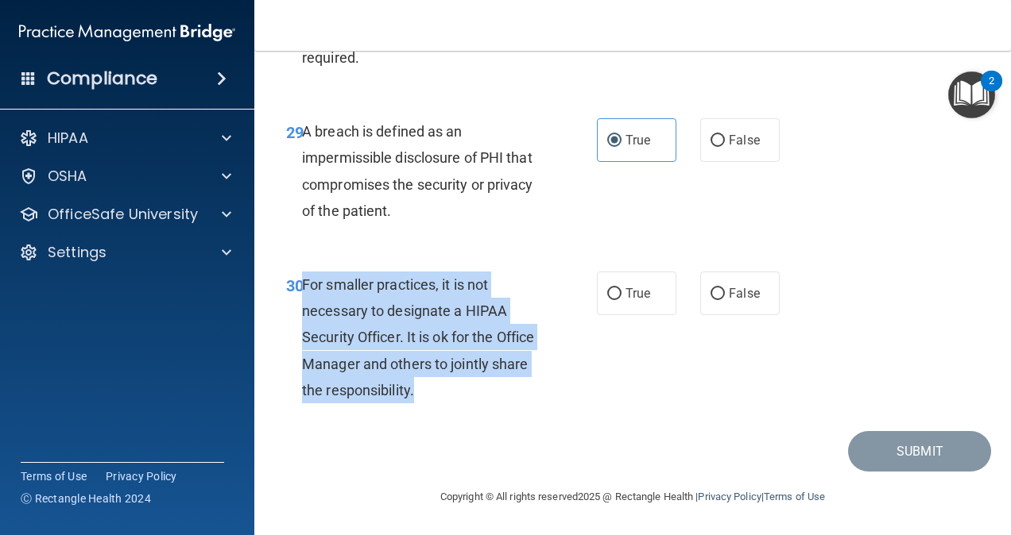
drag, startPoint x: 469, startPoint y: 387, endPoint x: 303, endPoint y: 284, distance: 195.1
click at [303, 284] on div "For smaller practices, it is not necessary to designate a HIPAA Security Office…" at bounding box center [427, 338] width 251 height 132
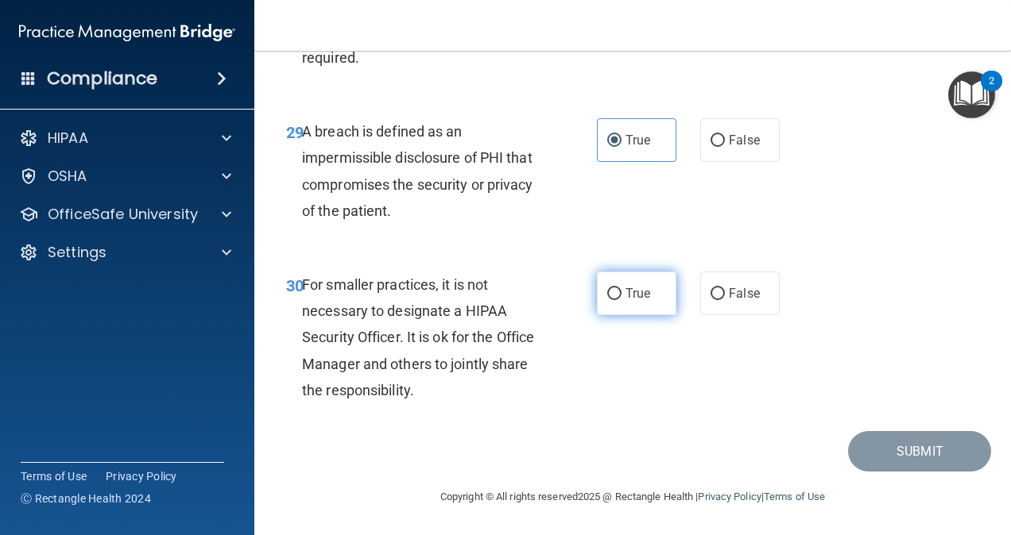
click at [616, 299] on label "True" at bounding box center [636, 294] width 79 height 44
click at [616, 299] on input "True" at bounding box center [614, 294] width 14 height 12
radio input "true"
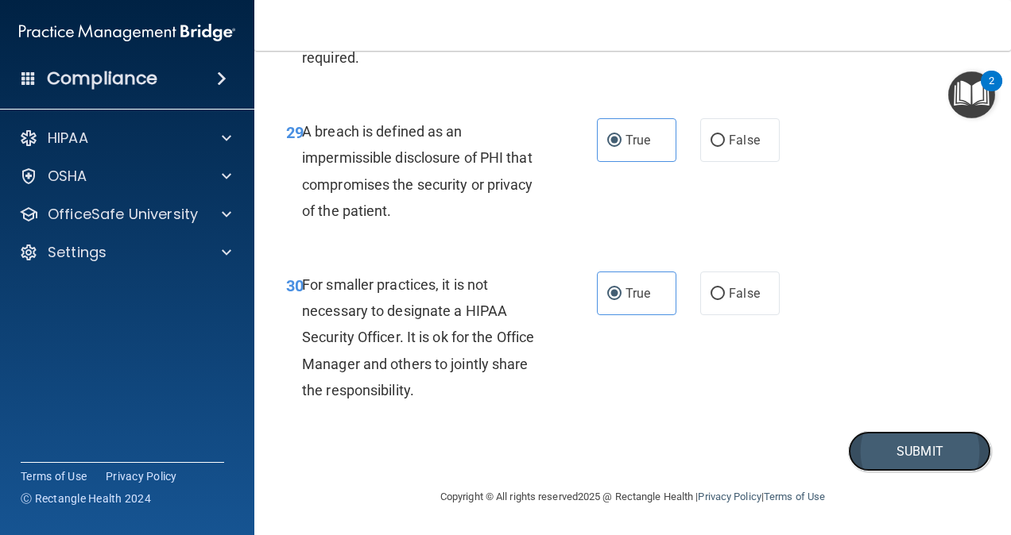
click at [935, 458] on button "Submit" at bounding box center [919, 451] width 143 height 41
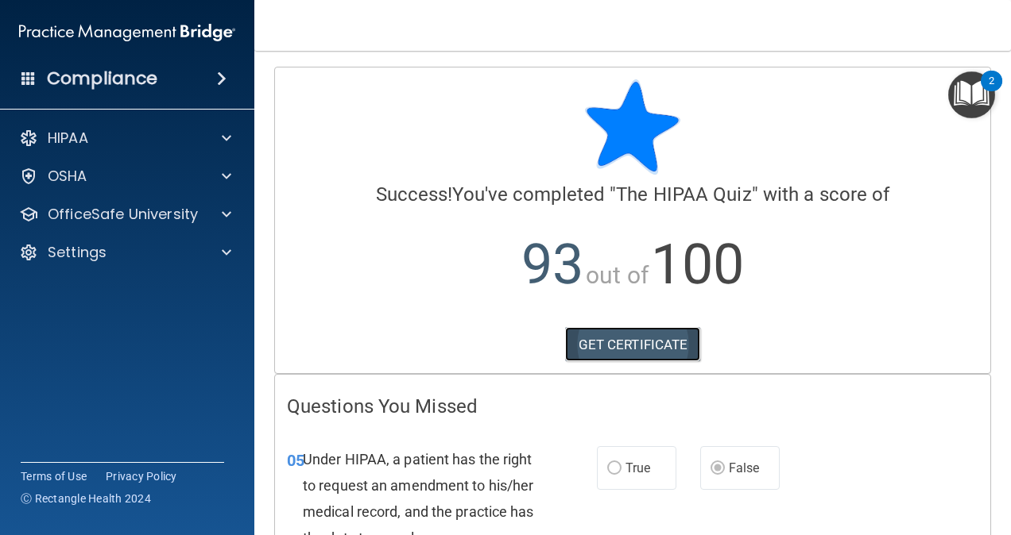
click at [632, 351] on link "GET CERTIFICATE" at bounding box center [633, 344] width 136 height 35
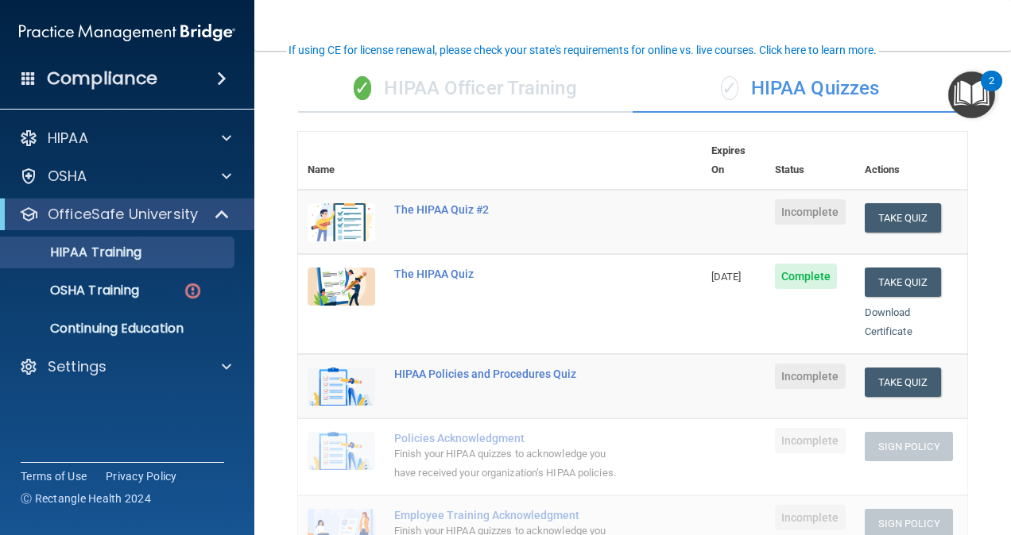
scroll to position [111, 0]
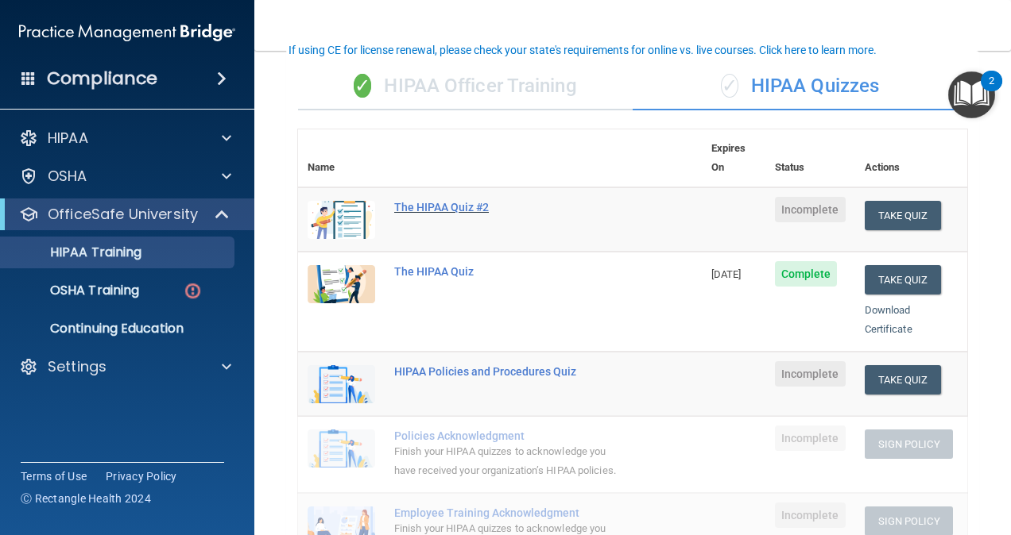
click at [458, 201] on div "The HIPAA Quiz #2" at bounding box center [508, 207] width 228 height 13
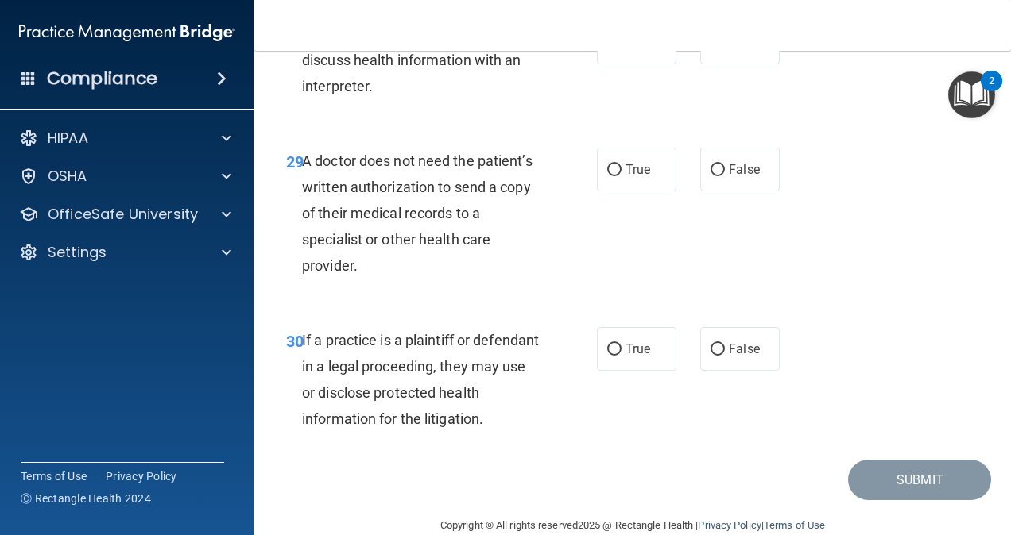
scroll to position [4693, 0]
